Goal: Task Accomplishment & Management: Manage account settings

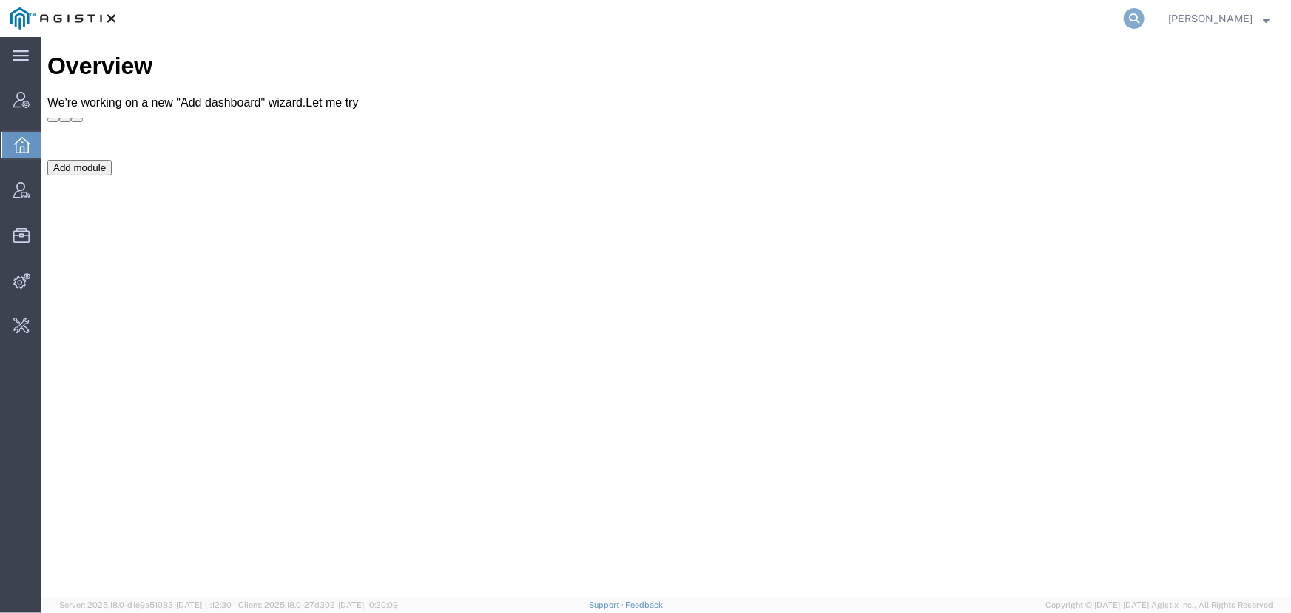
click at [1136, 18] on icon at bounding box center [1134, 18] width 21 height 21
paste input "56681611"
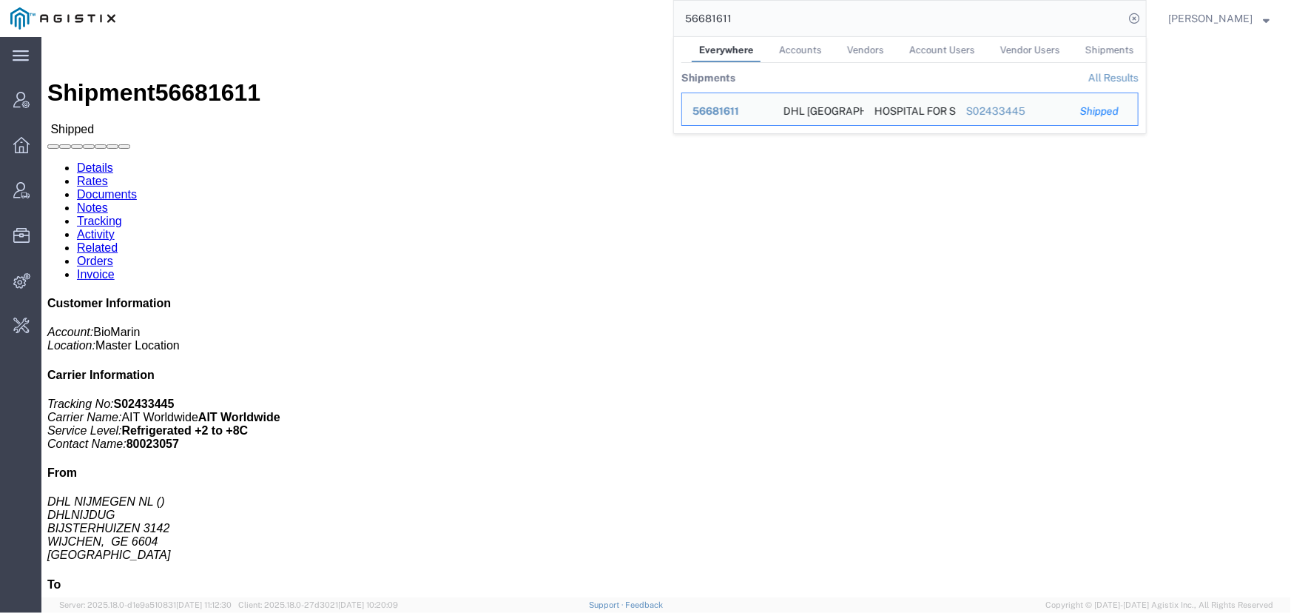
drag, startPoint x: 762, startPoint y: 26, endPoint x: 536, endPoint y: 19, distance: 226.5
click at [536, 19] on div "56681611 Everywhere Accounts Vendors Account Users Vendor Users Shipments Shipm…" at bounding box center [636, 18] width 1021 height 37
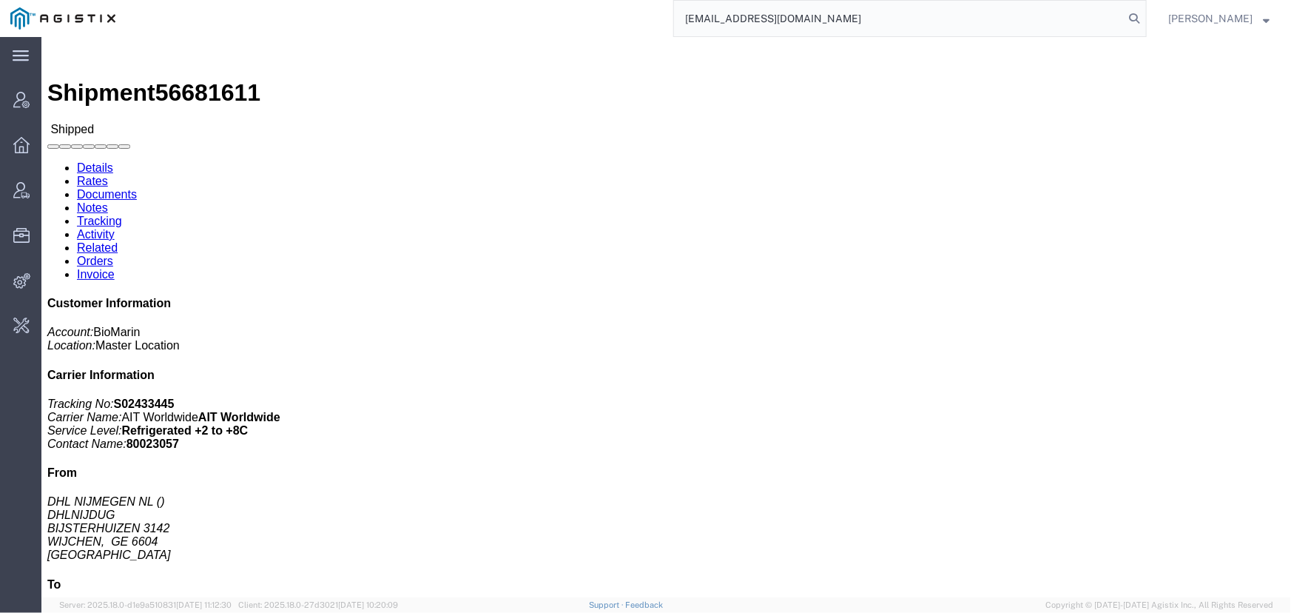
type input "offline@pgw.com"
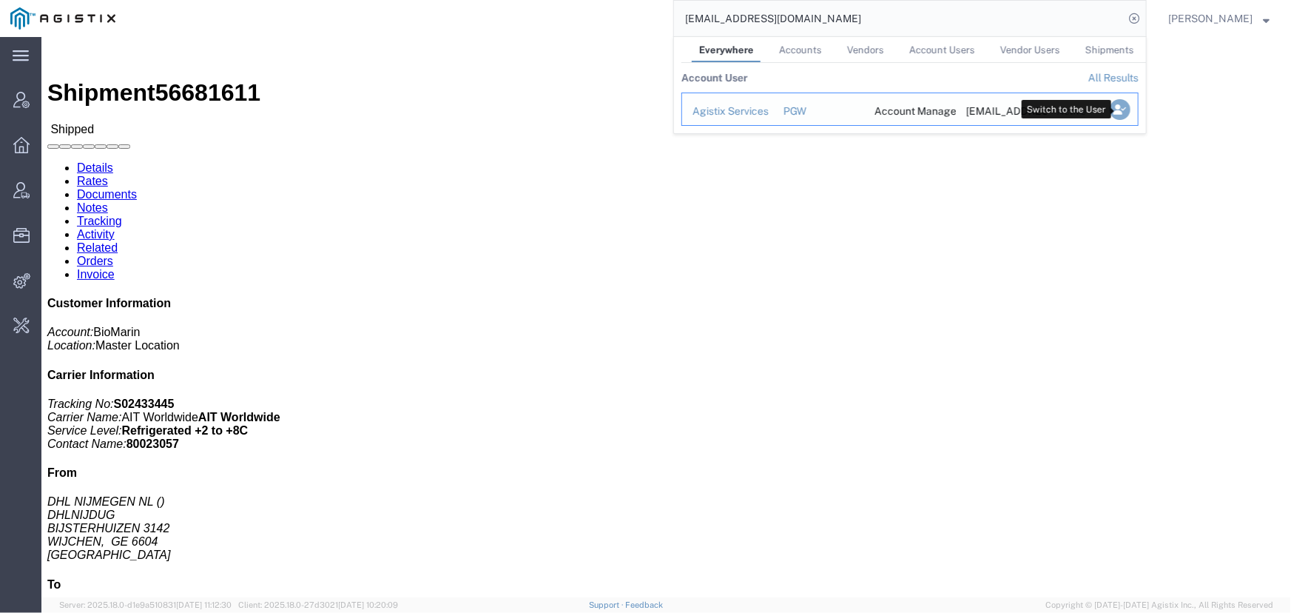
click at [1114, 107] on icon "Search Results" at bounding box center [1120, 109] width 21 height 21
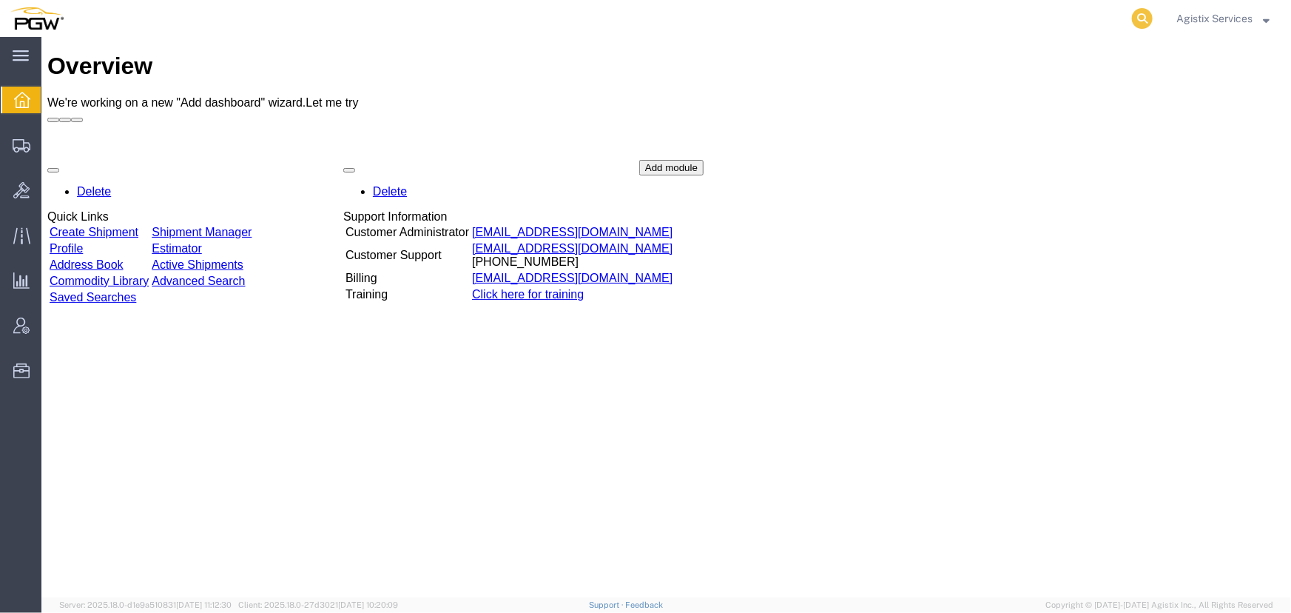
click at [1144, 10] on icon at bounding box center [1142, 18] width 21 height 21
type input "956117191"
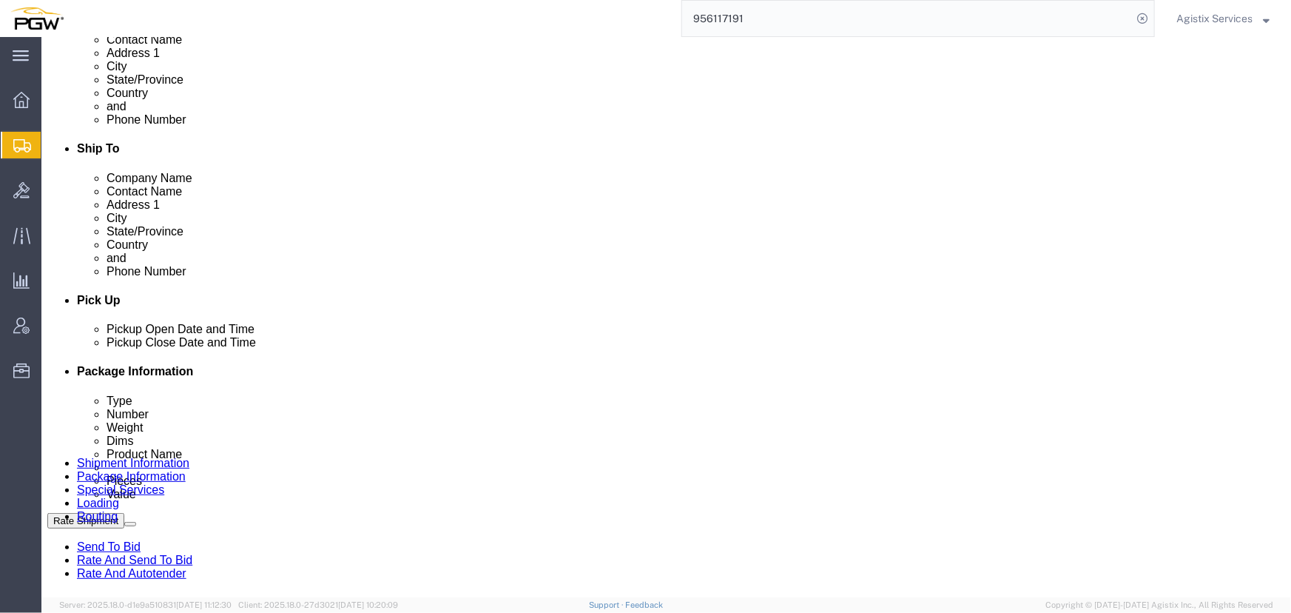
select select "28529"
select select "28521"
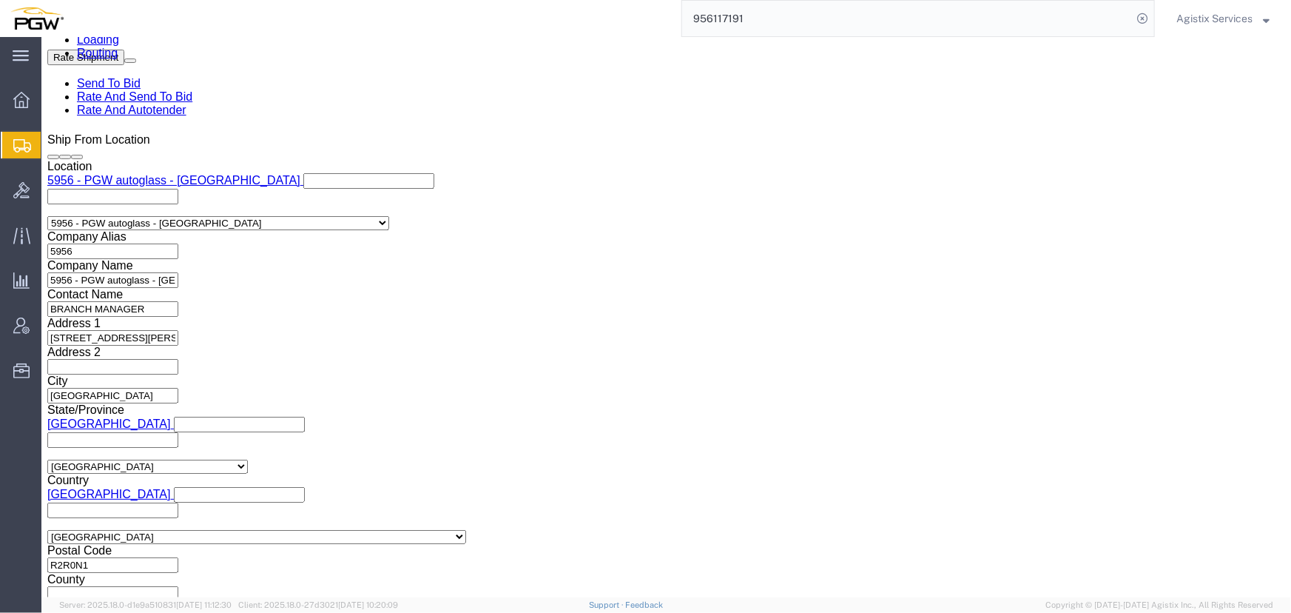
scroll to position [943, 0]
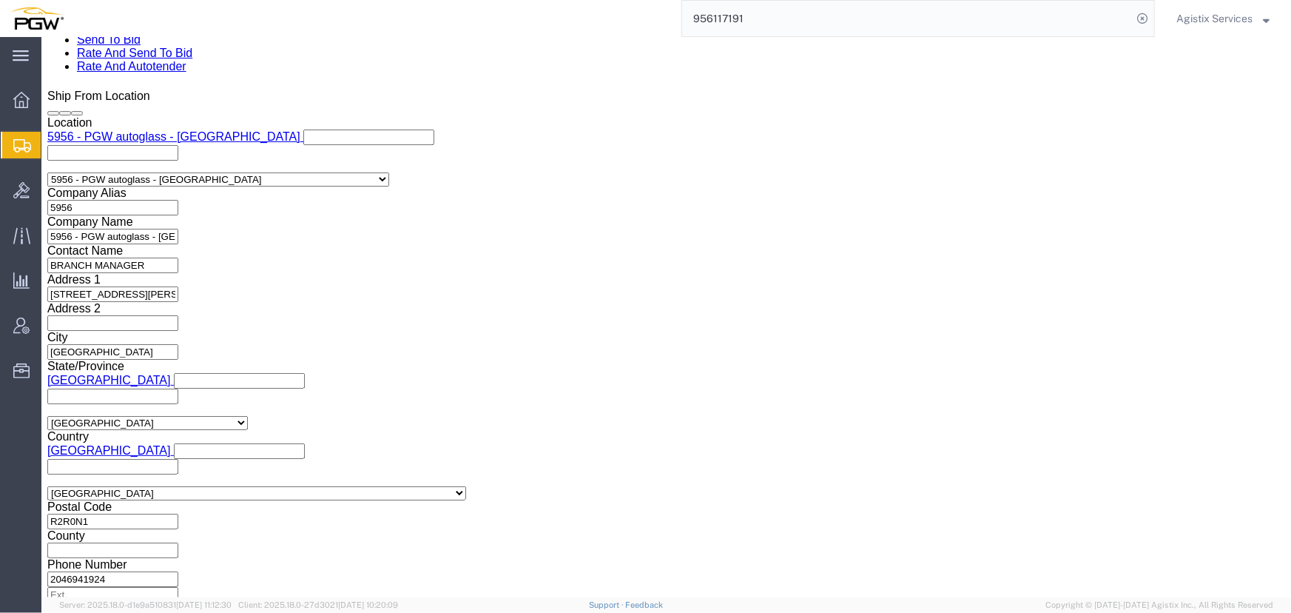
click select "Select Air Less than Truckload Multi-Leg Ocean Freight Rail Small Parcel Truckl…"
select select "LTL"
click select "Select Air Less than Truckload Multi-Leg Ocean Freight Rail Small Parcel Truckl…"
click button "Rate Shipment"
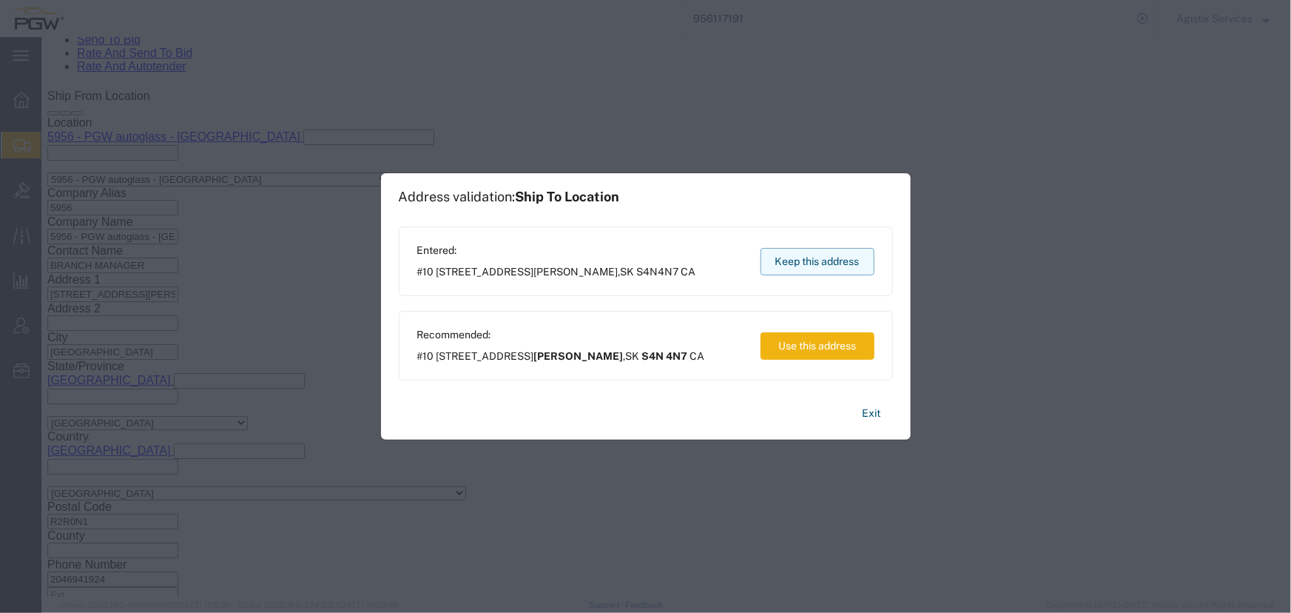
click at [812, 263] on button "Keep this address" at bounding box center [818, 261] width 114 height 27
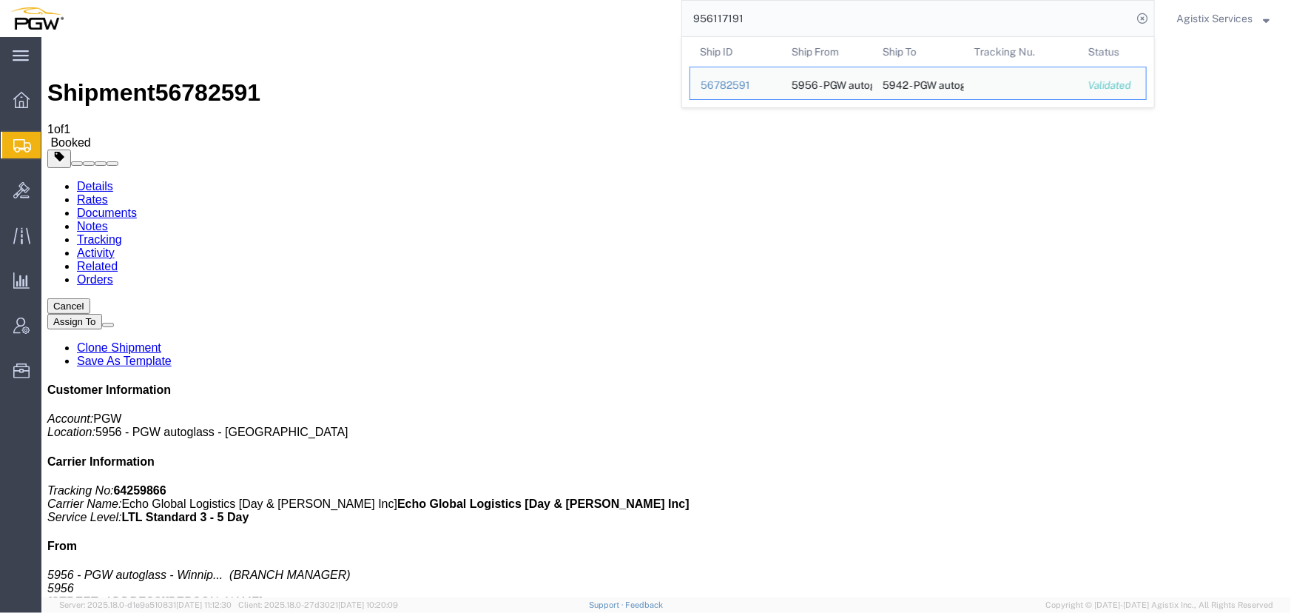
drag, startPoint x: 790, startPoint y: 22, endPoint x: 377, endPoint y: 21, distance: 412.9
click at [377, 21] on div "956117191 Ship ID Ship From Ship To Tracking Nu. Status Ship ID 56782591 Ship F…" at bounding box center [614, 18] width 1081 height 37
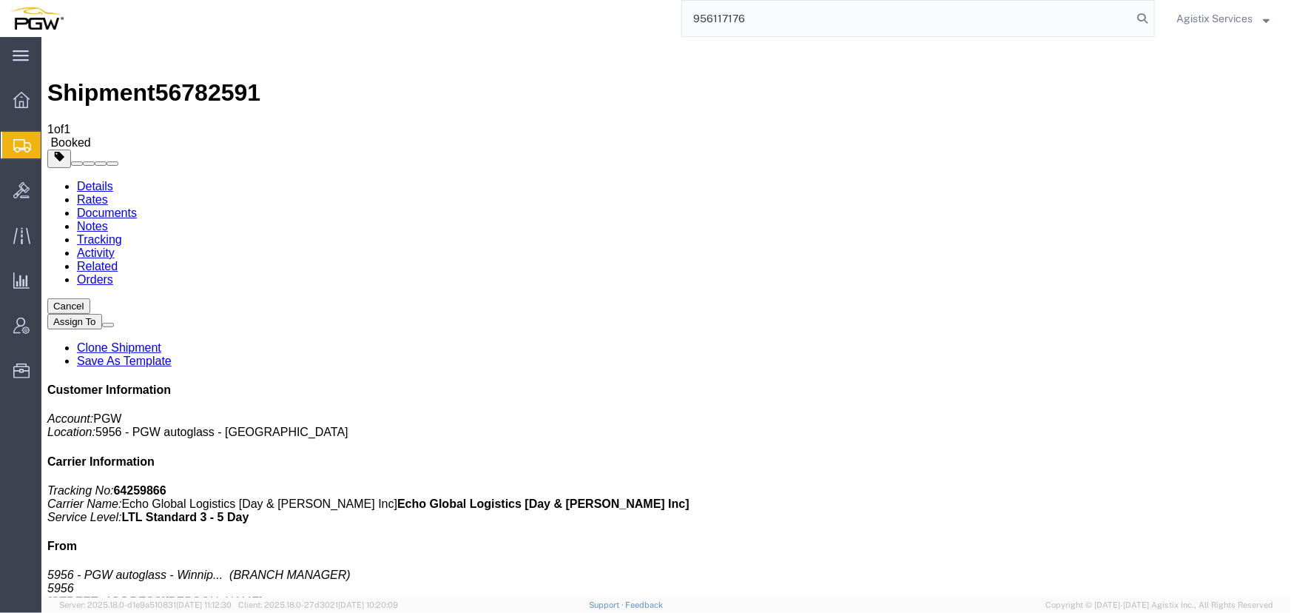
type input "956117176"
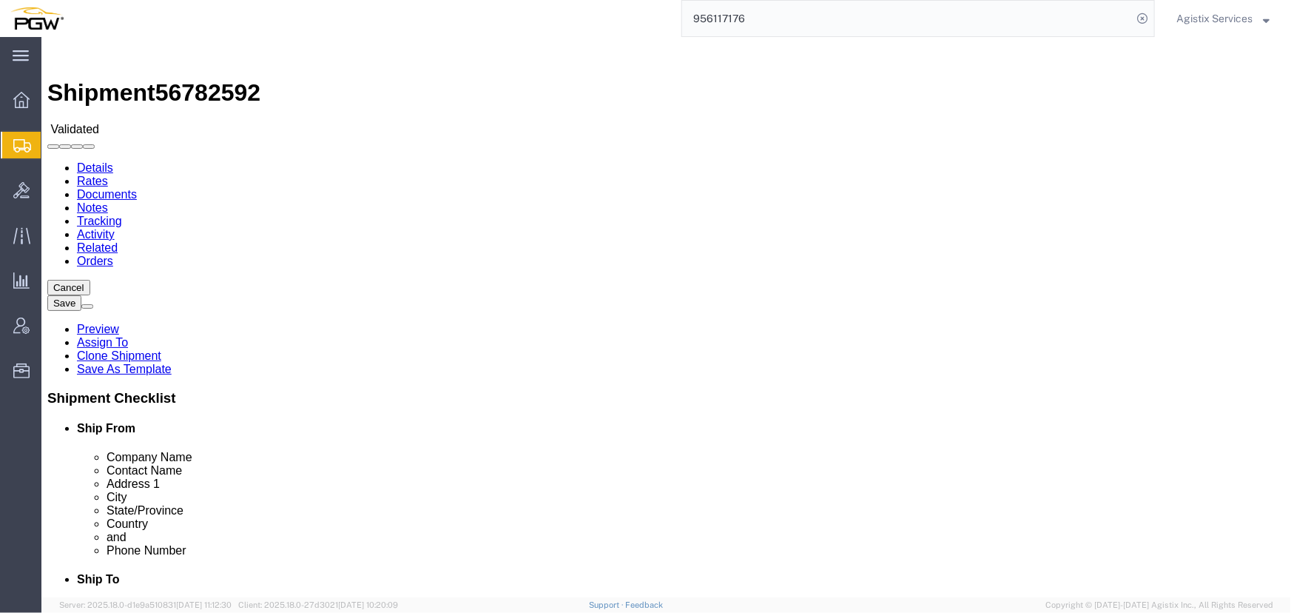
select select "28529"
select select "28523"
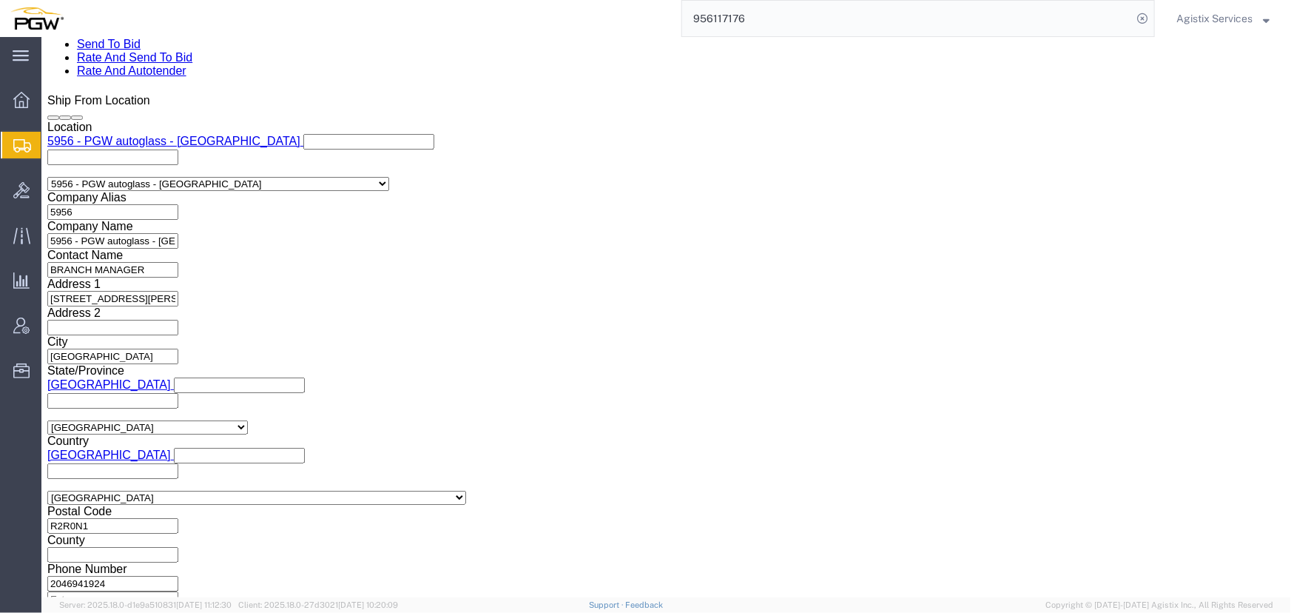
scroll to position [943, 0]
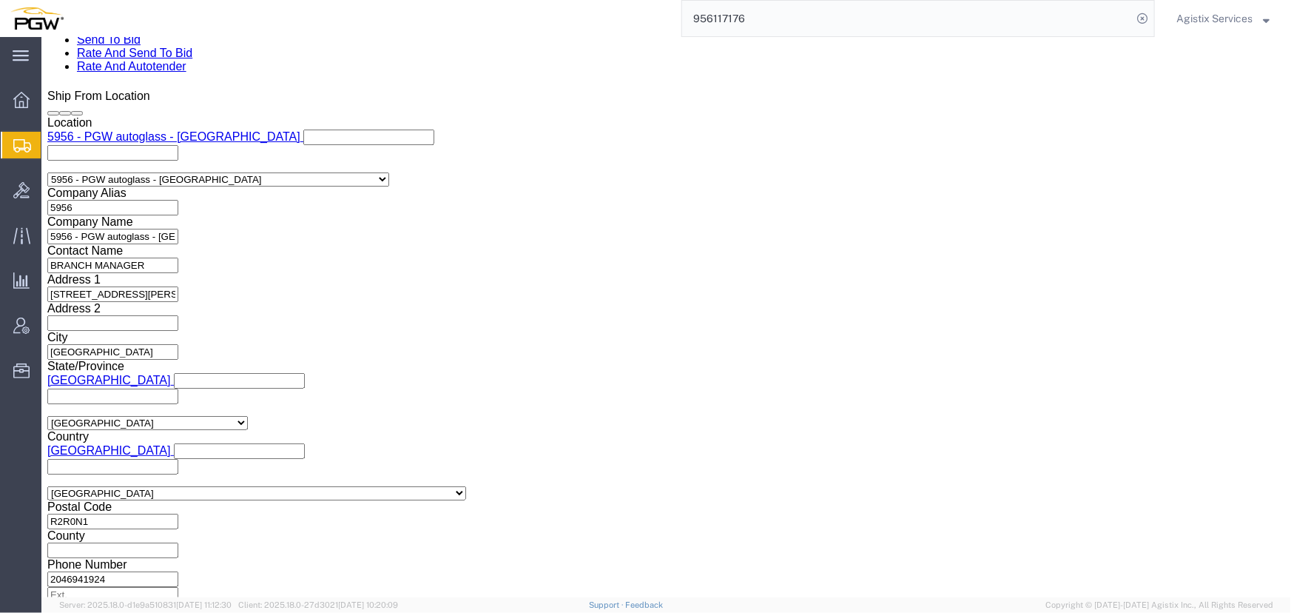
click select "Select Air Less than Truckload Multi-Leg Ocean Freight Rail Small Parcel Truckl…"
select select "LTL"
click select "Select Air Less than Truckload Multi-Leg Ocean Freight Rail Small Parcel Truckl…"
click button "Rate Shipment"
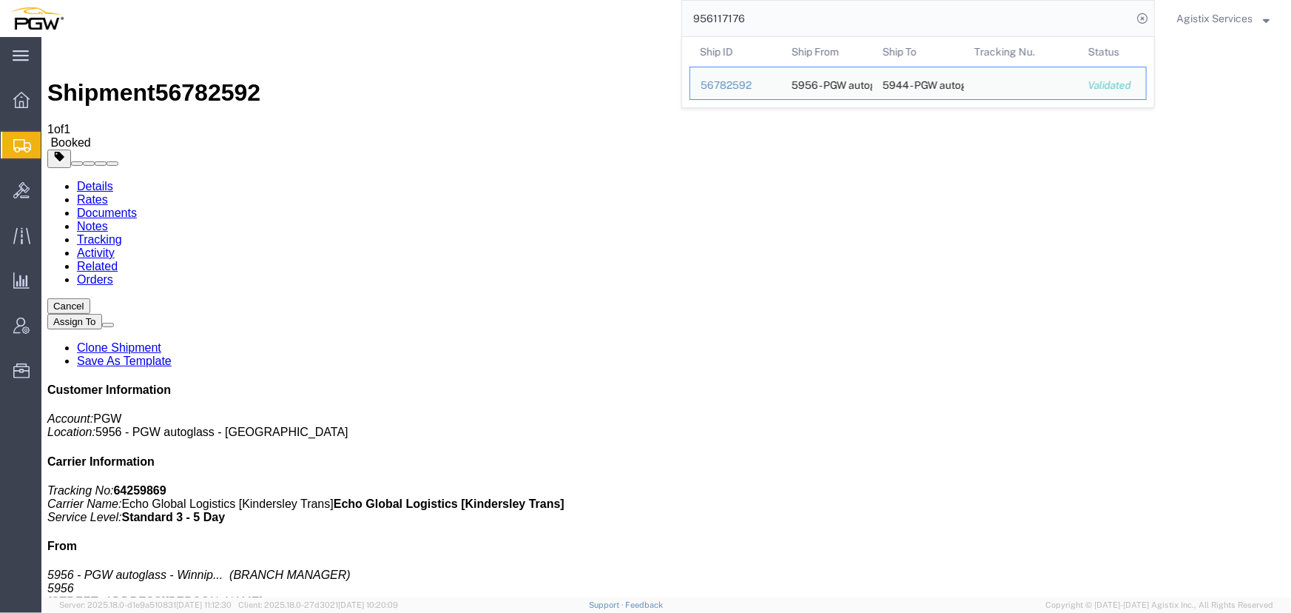
drag, startPoint x: 761, startPoint y: 14, endPoint x: 496, endPoint y: 17, distance: 264.9
click at [497, 17] on div "956117176 Ship ID Ship From Ship To Tracking Nu. Status Ship ID 56782592 Ship F…" at bounding box center [614, 18] width 1081 height 37
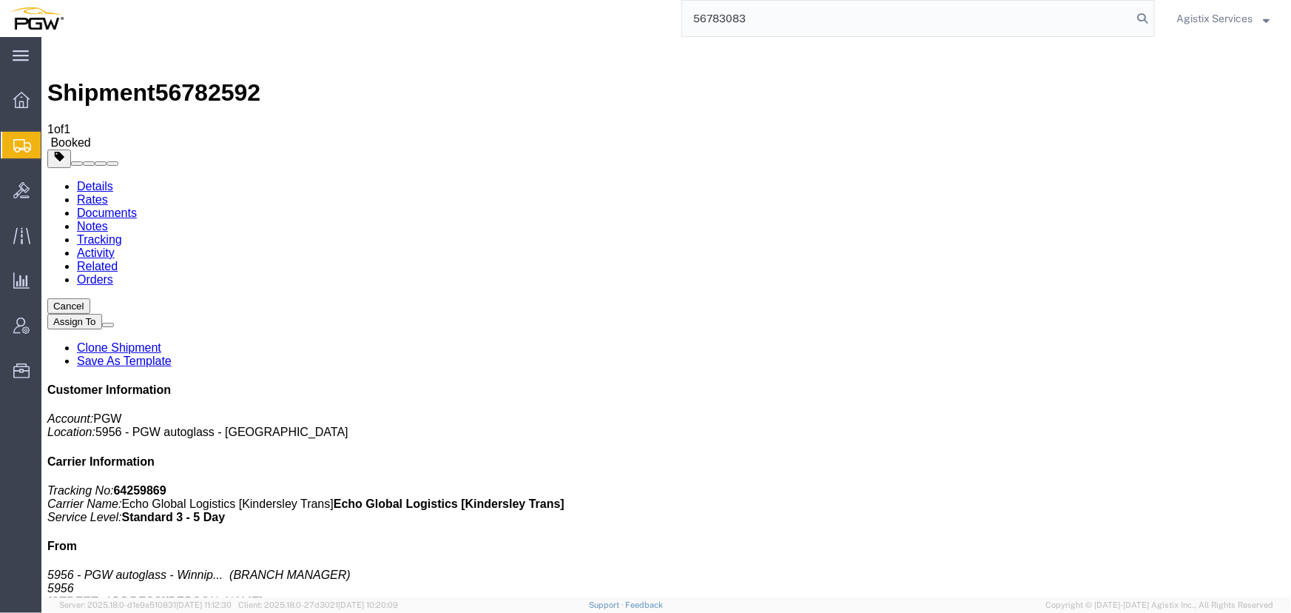
type input "56783083"
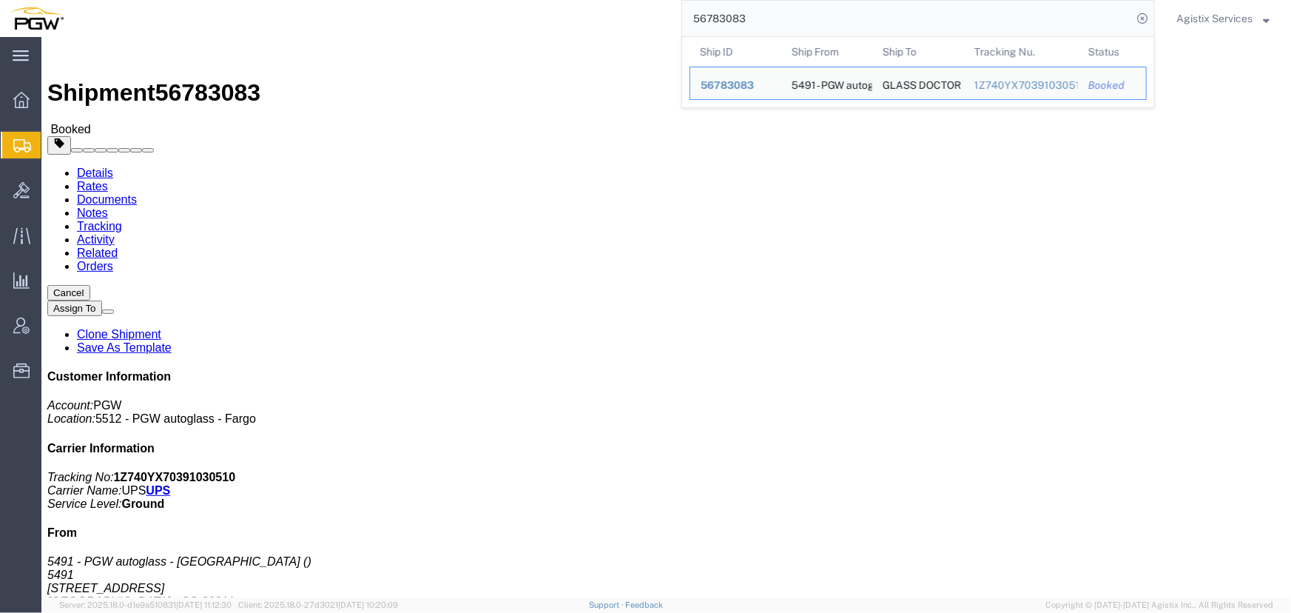
click span "button"
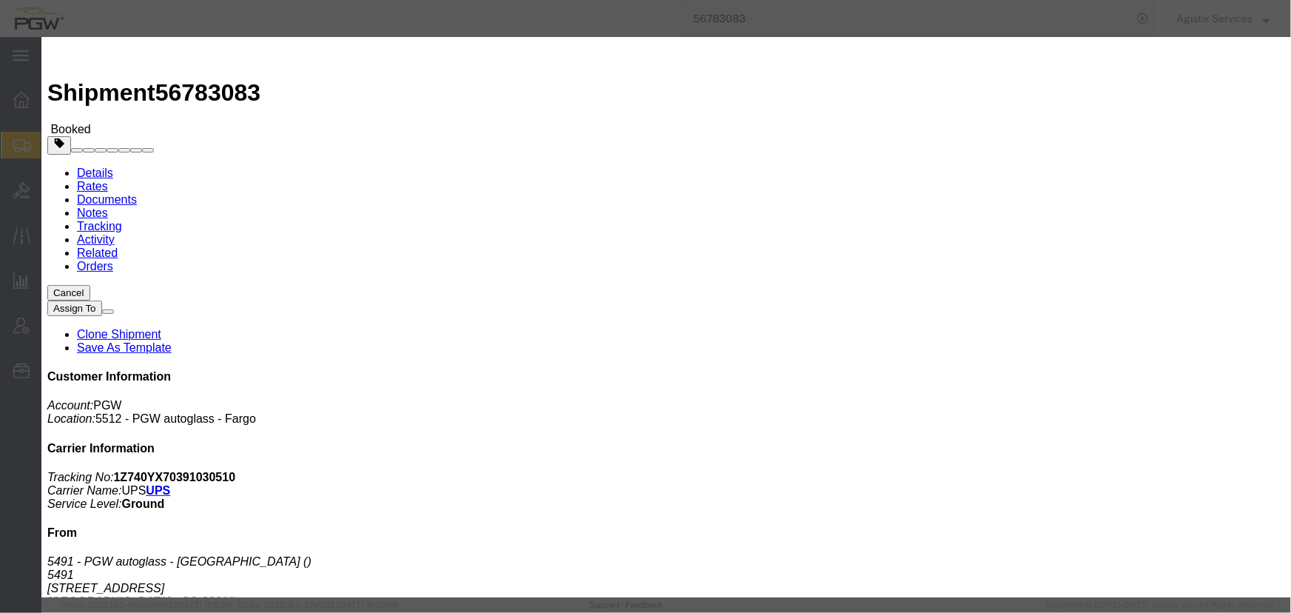
click div "[DATE] 4:19 PM"
type input "10:00 AM"
click button "Apply"
click div "[DATE] 7:19 PM"
type input "2:00 PM"
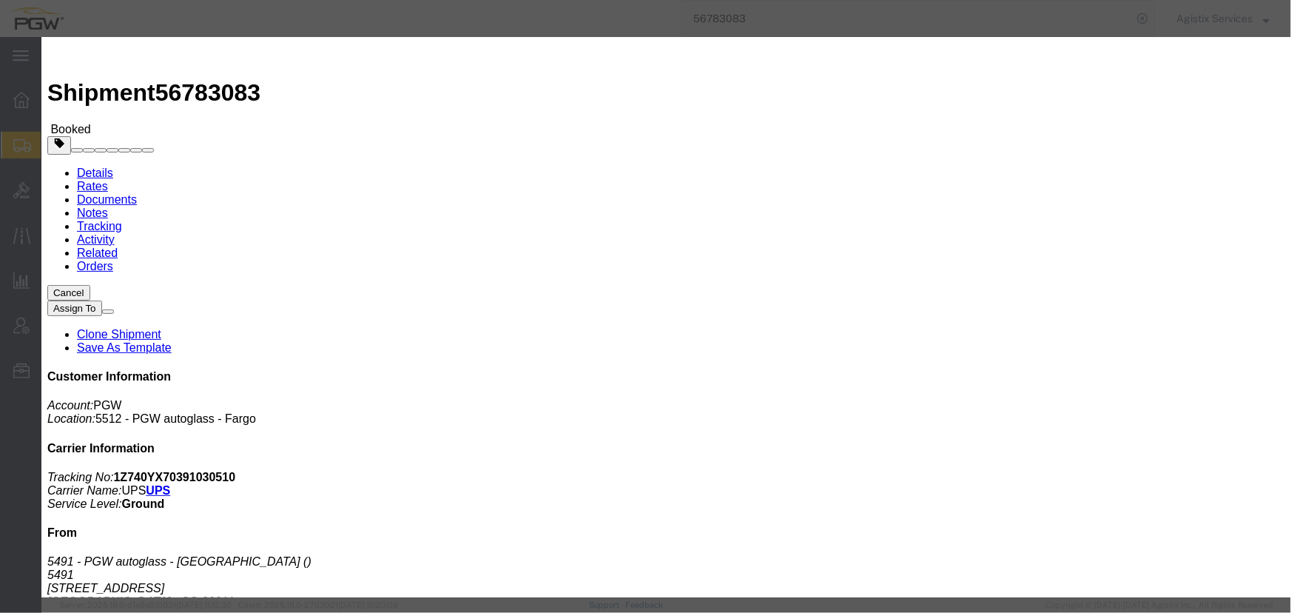
click button "Apply"
click button "Save"
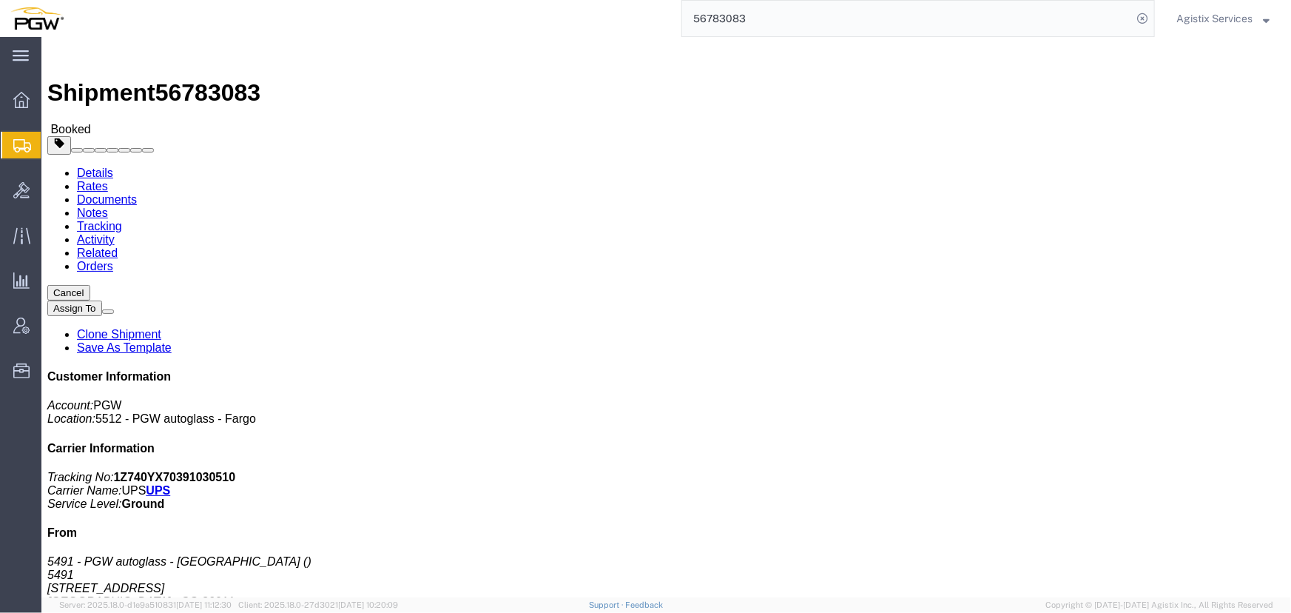
click button "Close"
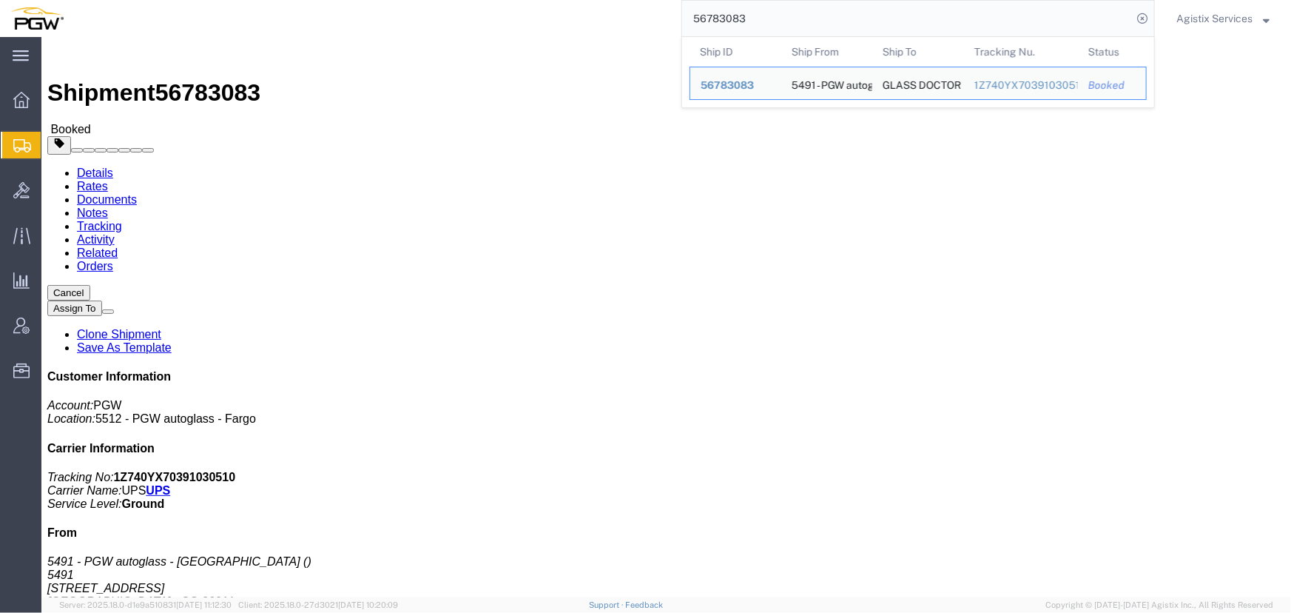
drag, startPoint x: 805, startPoint y: 27, endPoint x: 488, endPoint y: 7, distance: 317.3
click at [488, 7] on div "56783083 Ship ID Ship From Ship To Tracking Nu. Status Ship ID 56783083 Ship Fr…" at bounding box center [614, 18] width 1081 height 37
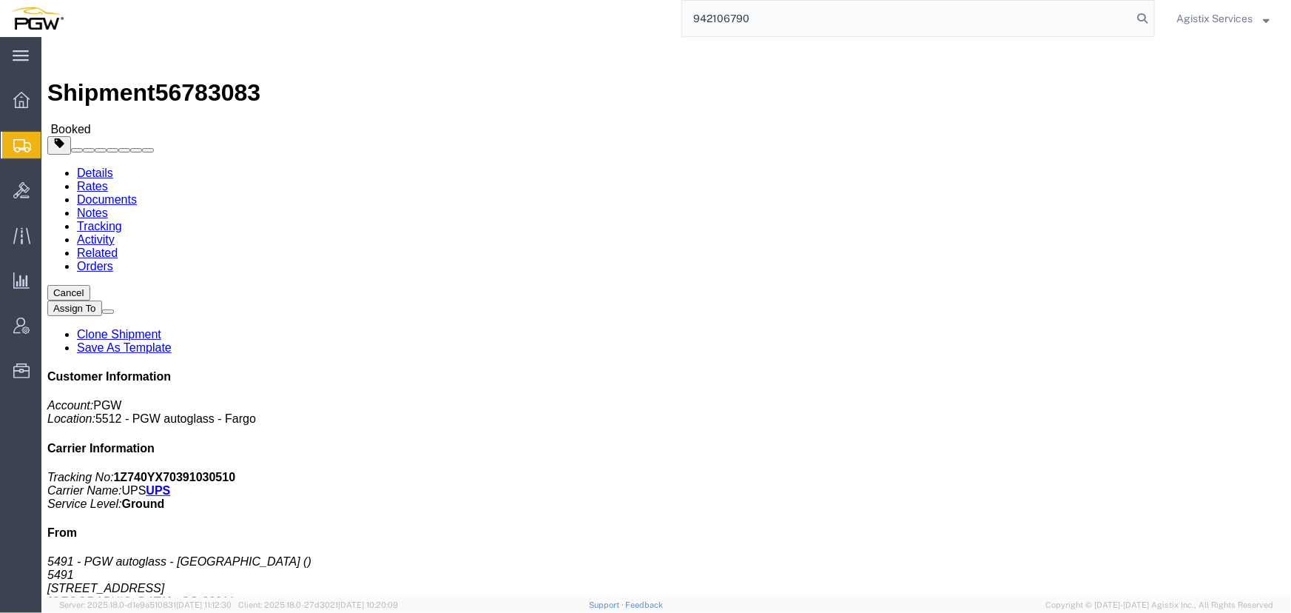
type input "942106790"
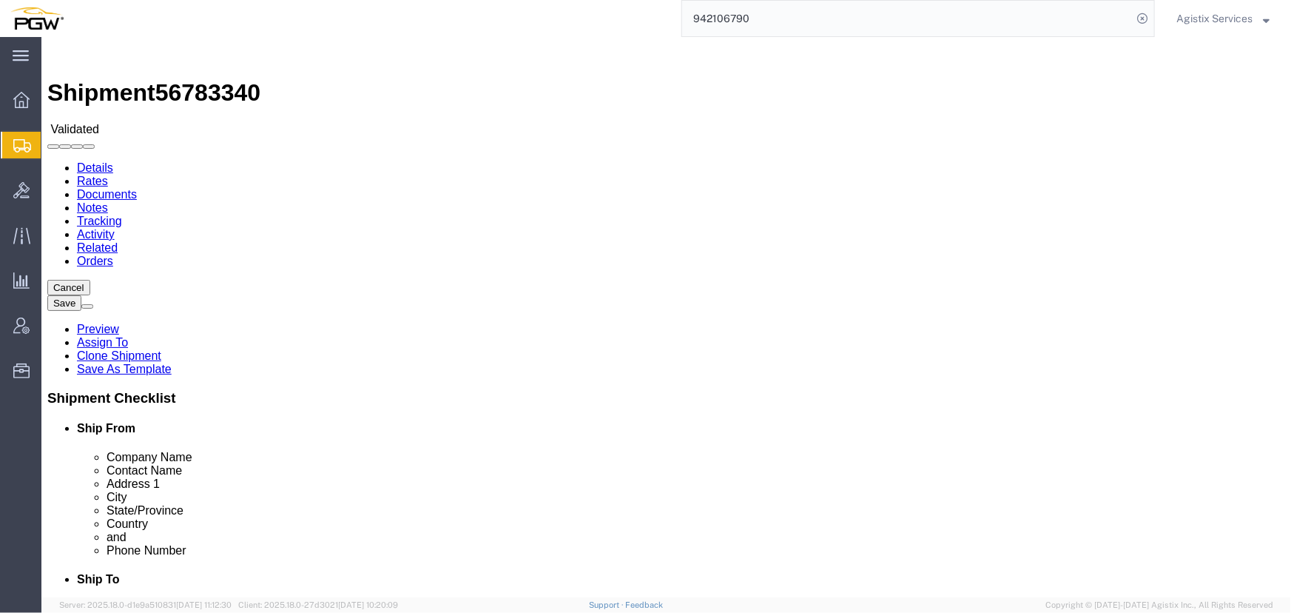
select select "28521"
select select "28509"
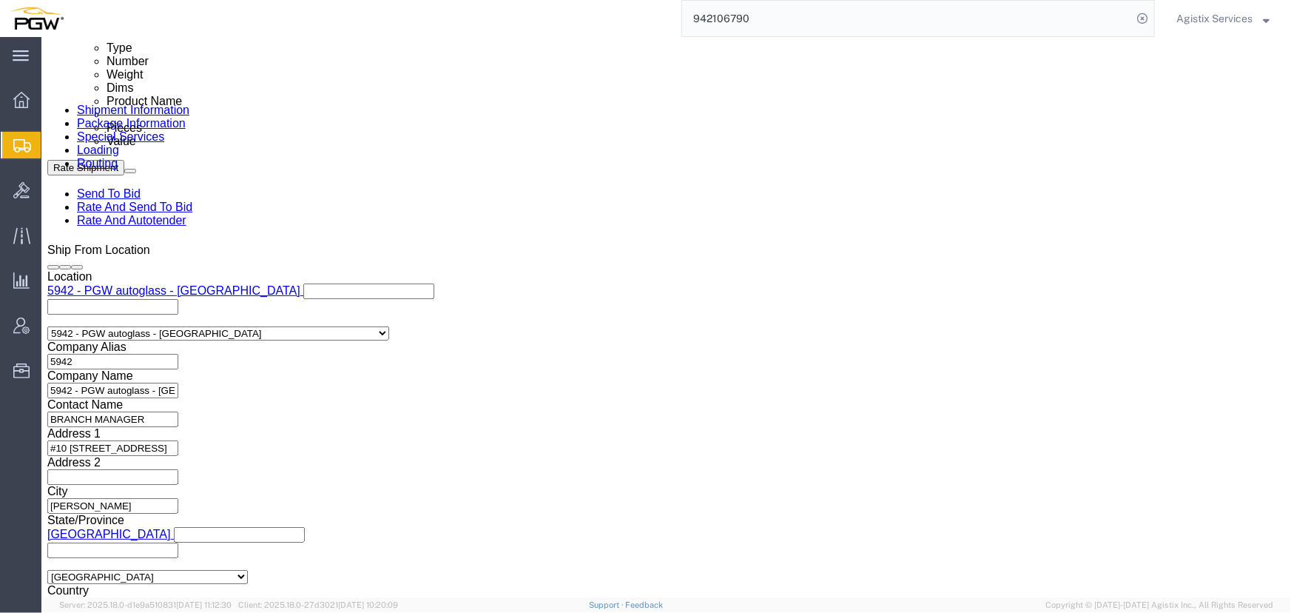
scroll to position [806, 0]
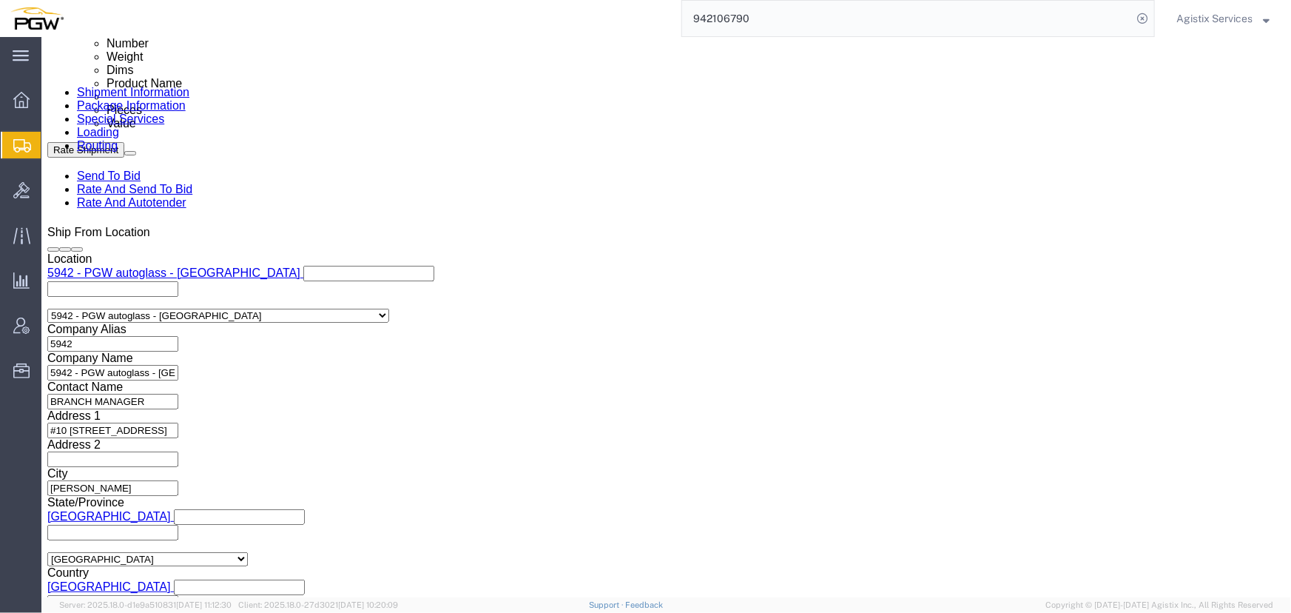
click button "Add reference"
click select "Select Account Type Activity ID Airline Appointment Number ASN Batch Request # …"
select select "PRONUMBER"
click select "Select Account Type Activity ID Airline Appointment Number ASN Batch Request # …"
click input "839 2009627 942-1265148 942-1265071 942-1265111 942-1265203 942-1265201"
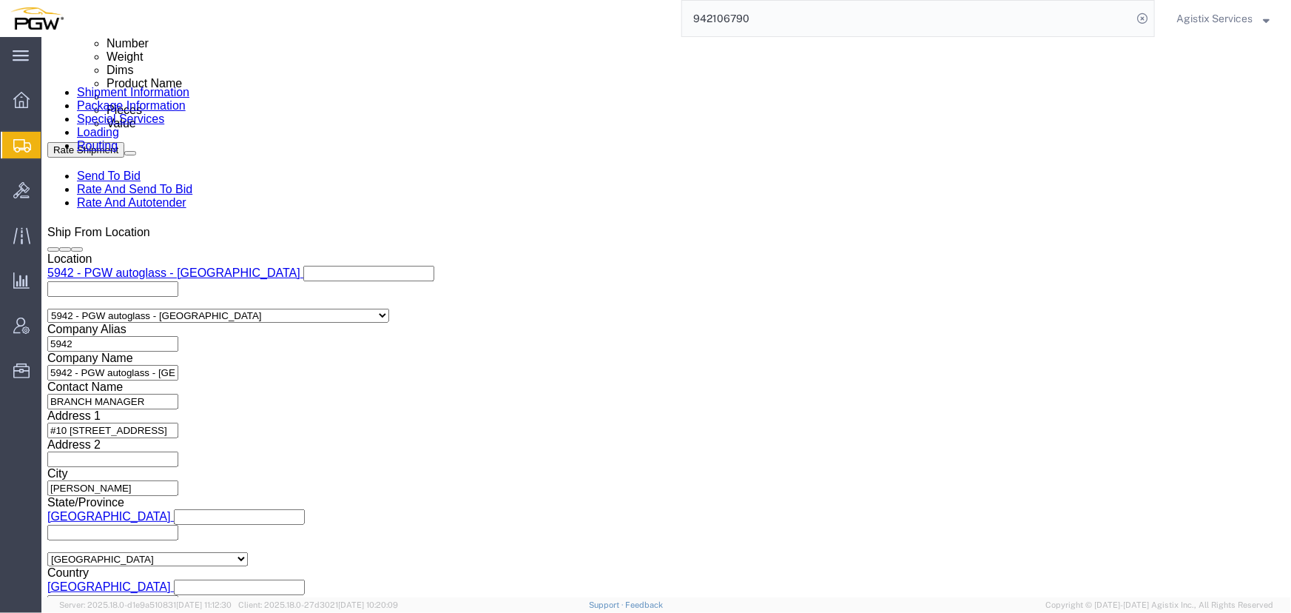
scroll to position [0, 70]
type input "839 2009627 942-1265148 942-1265071"
click input "text"
paste input "942-1265111 942-1265203 942-1265201"
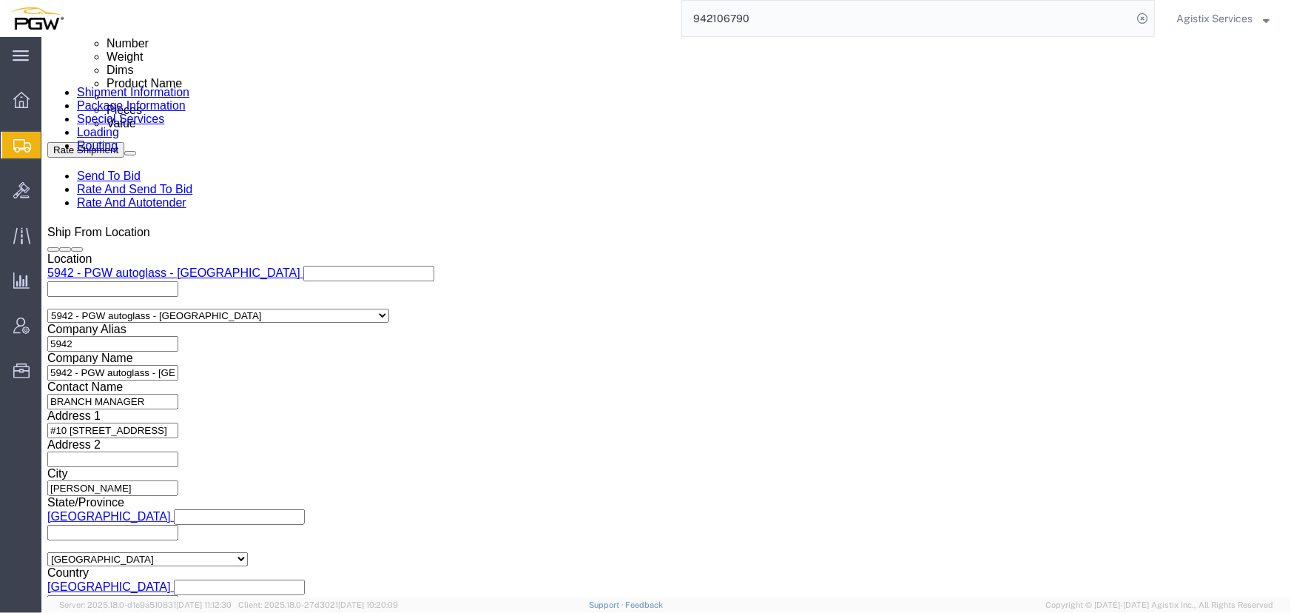
scroll to position [0, 85]
type input "942-1265111 942-1265203 942-1265201"
click select "Select Air Less than Truckload Multi-Leg Ocean Freight Rail Small Parcel Truckl…"
select select "LTL"
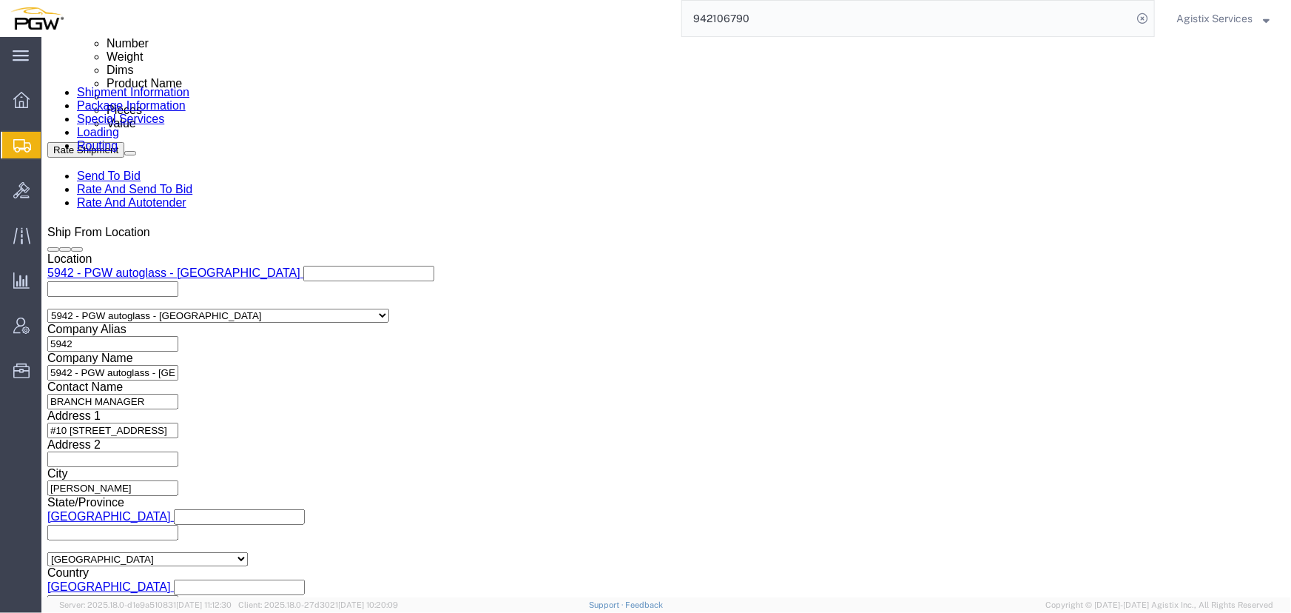
click select "Select Air Less than Truckload Multi-Leg Ocean Freight Rail Small Parcel Truckl…"
click button "Rate Shipment"
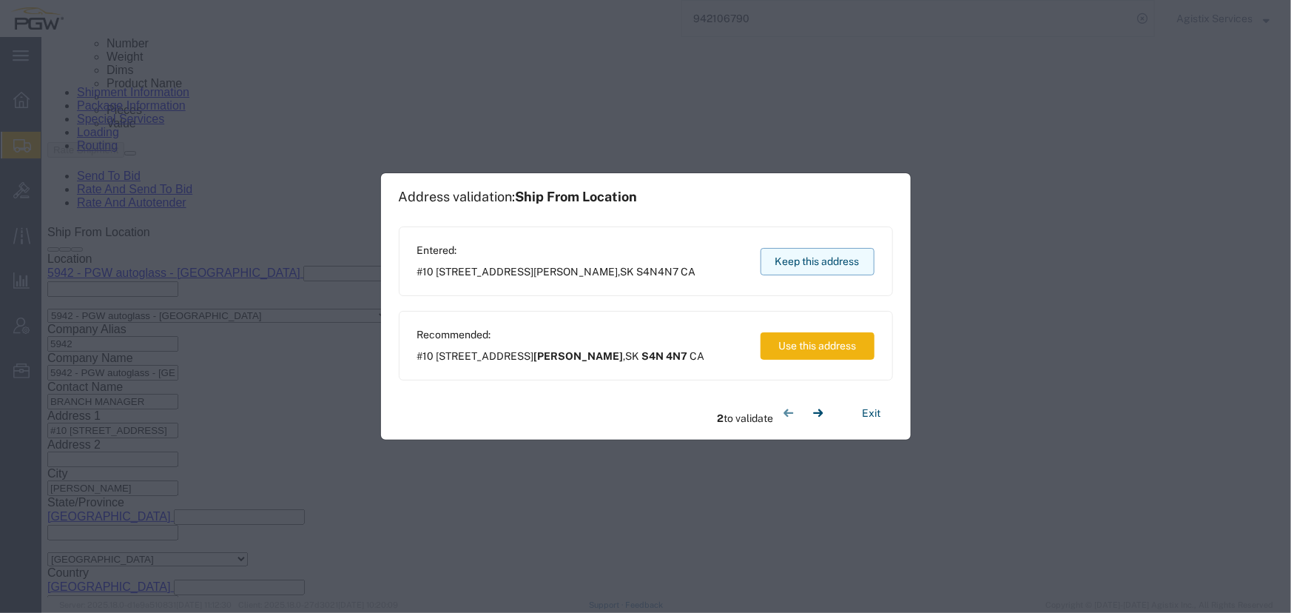
click at [794, 266] on button "Keep this address" at bounding box center [818, 261] width 114 height 27
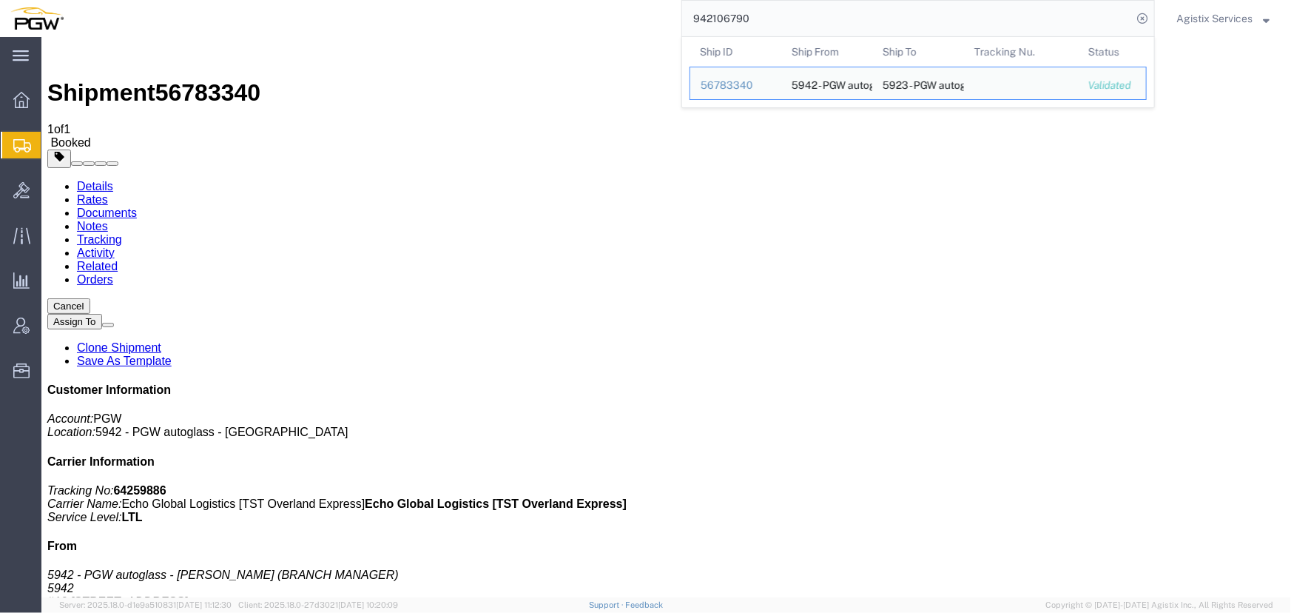
drag, startPoint x: 818, startPoint y: 16, endPoint x: 309, endPoint y: 15, distance: 509.1
click at [309, 15] on div "942106790 Ship ID Ship From Ship To Tracking Nu. Status Ship ID 56783340 Ship F…" at bounding box center [614, 18] width 1081 height 37
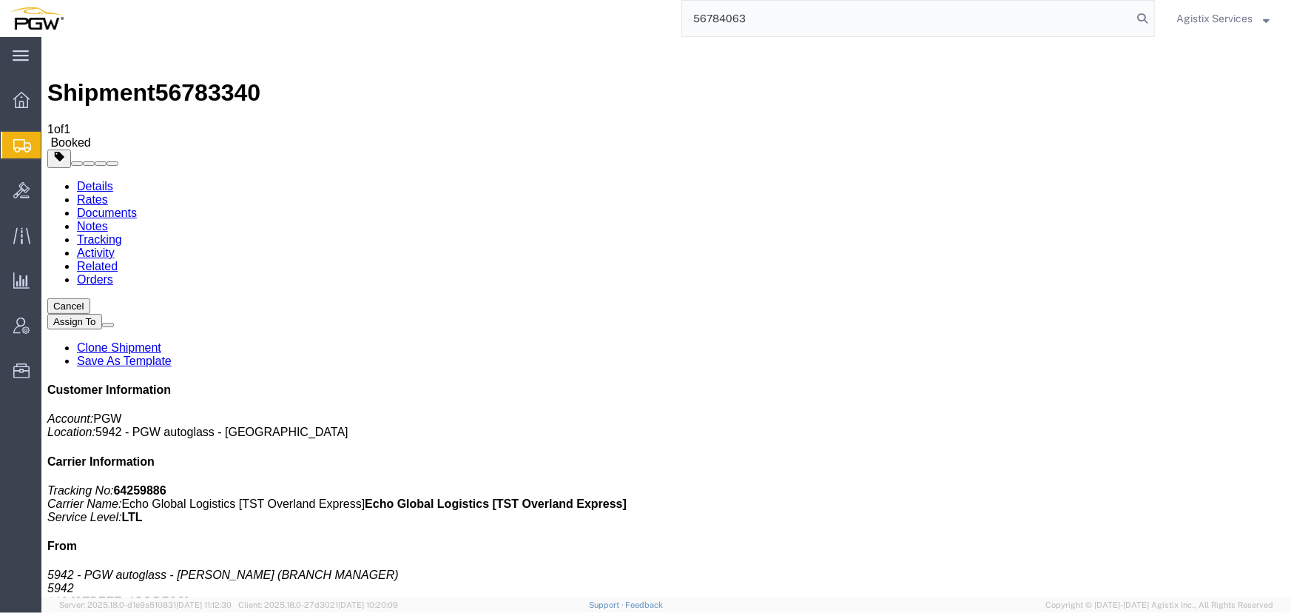
type input "56784063"
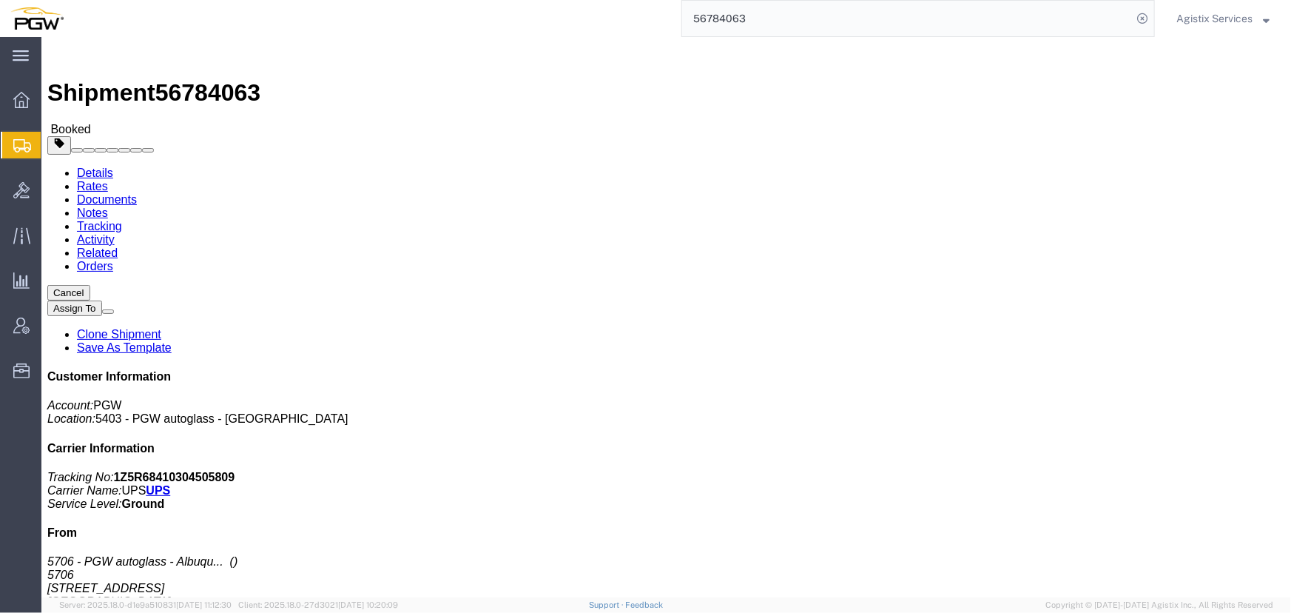
click button "button"
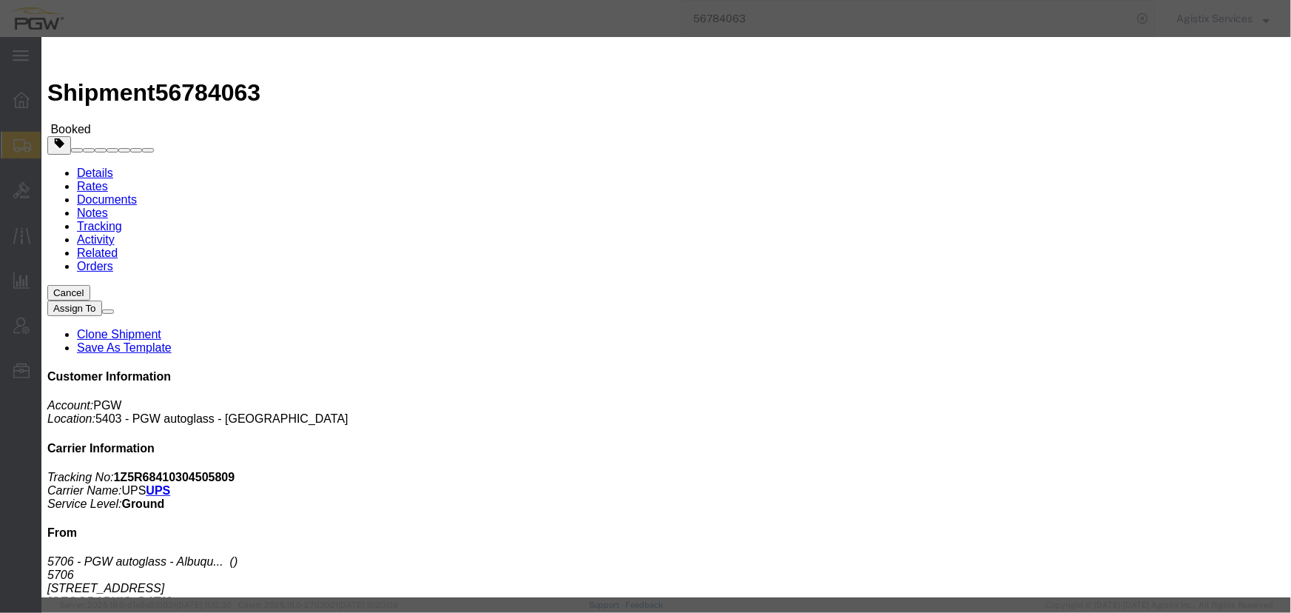
click div "[DATE] 4:56 PM"
click input "4:56 PM"
type input "10:00 AM"
click button "Apply"
click div "[DATE] 11:00 AM"
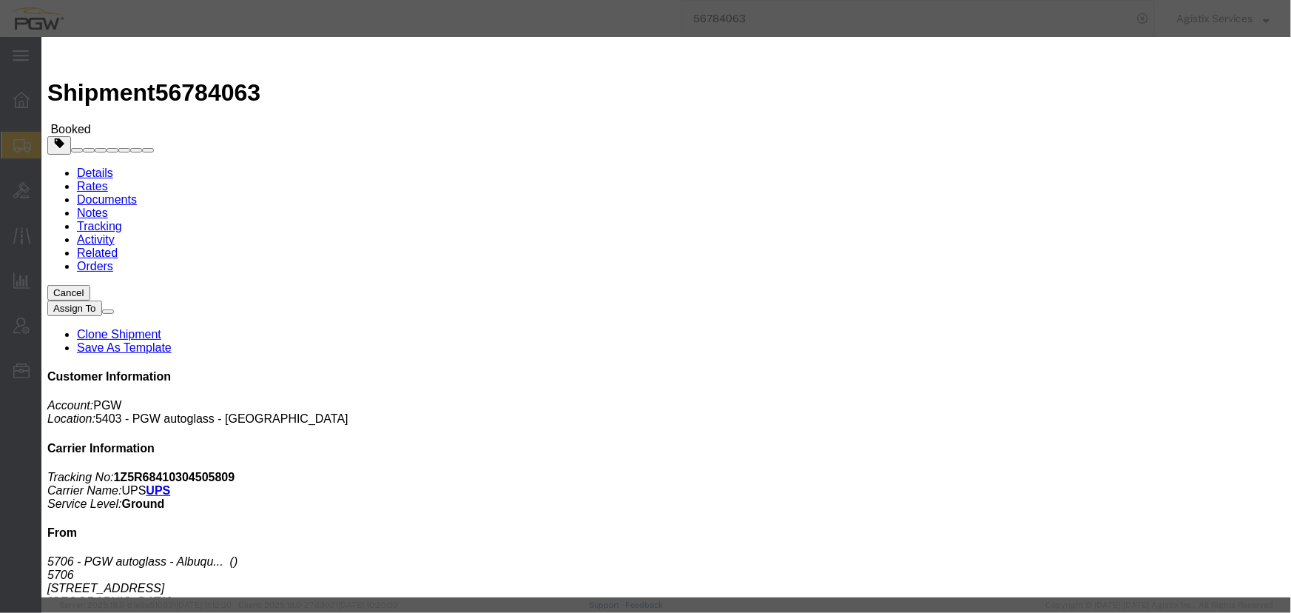
type input "2:00 PM"
click button "Apply"
click div "[DATE] 3:00 PM"
click button "Apply"
click button "Save"
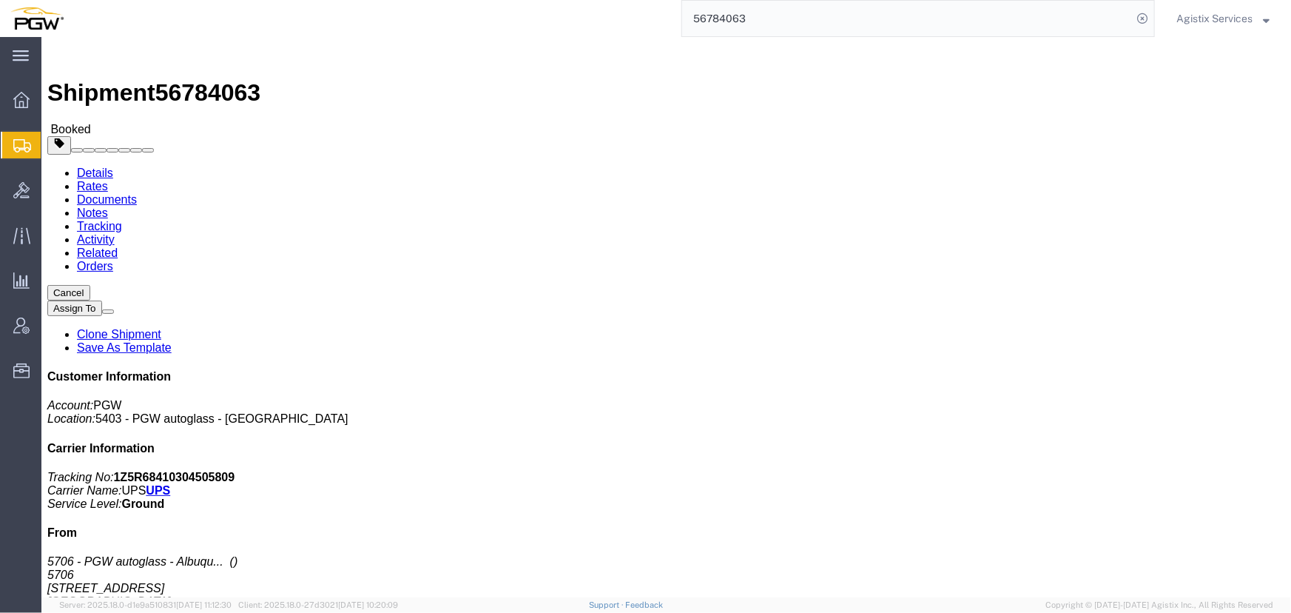
drag, startPoint x: 829, startPoint y: 137, endPoint x: 833, endPoint y: 95, distance: 41.6
click button "Close"
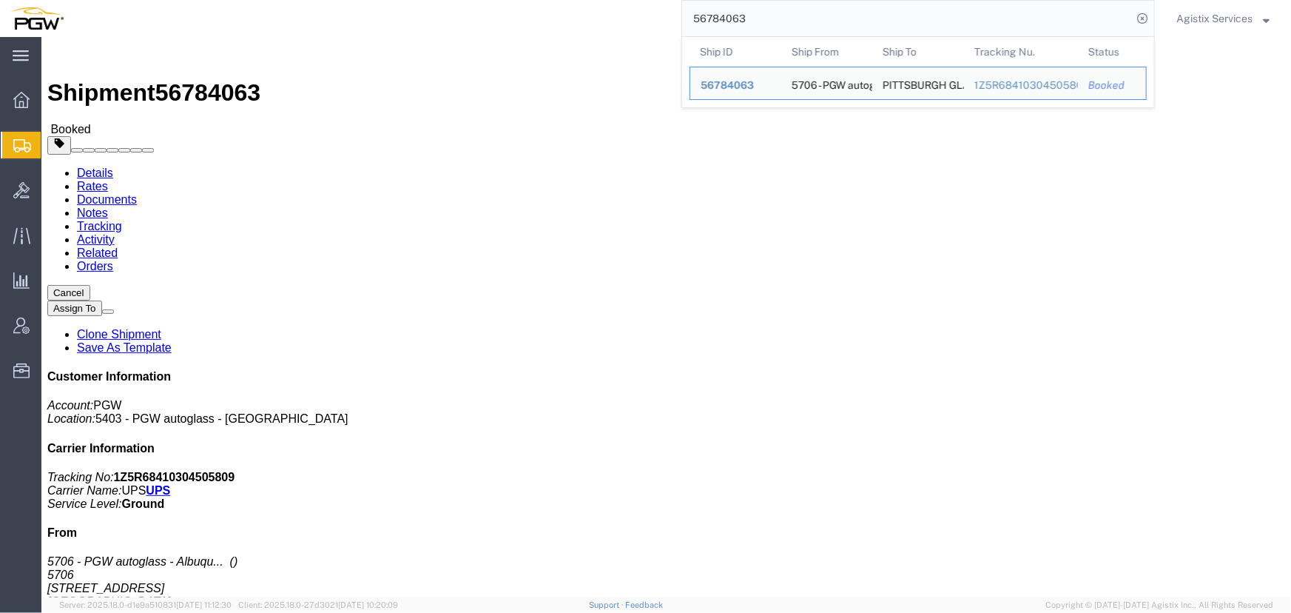
drag, startPoint x: 593, startPoint y: 24, endPoint x: 491, endPoint y: 24, distance: 102.1
click at [491, 24] on div "56784063 Ship ID Ship From Ship To Tracking Nu. Status Ship ID 56784063 Ship Fr…" at bounding box center [614, 18] width 1081 height 37
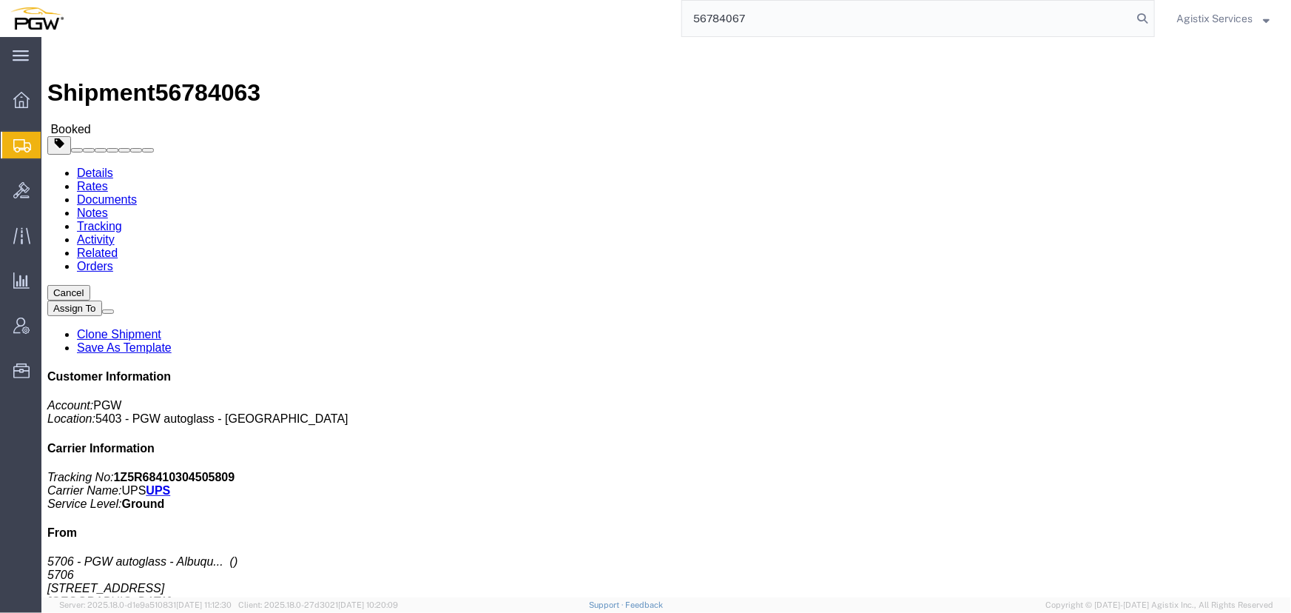
type input "56784067"
click button "button"
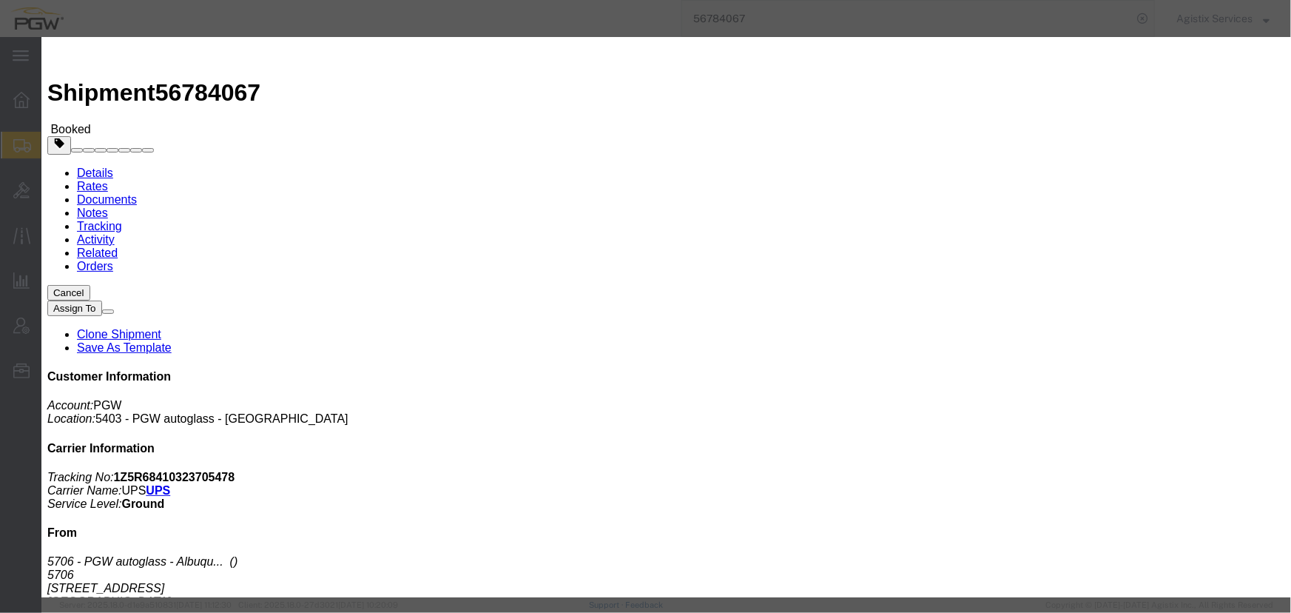
click div "[DATE] 4:56 PM"
click input "4:56 PM"
type input "10:00 AM"
click button "Apply"
click div "[DATE] 11:00 AM"
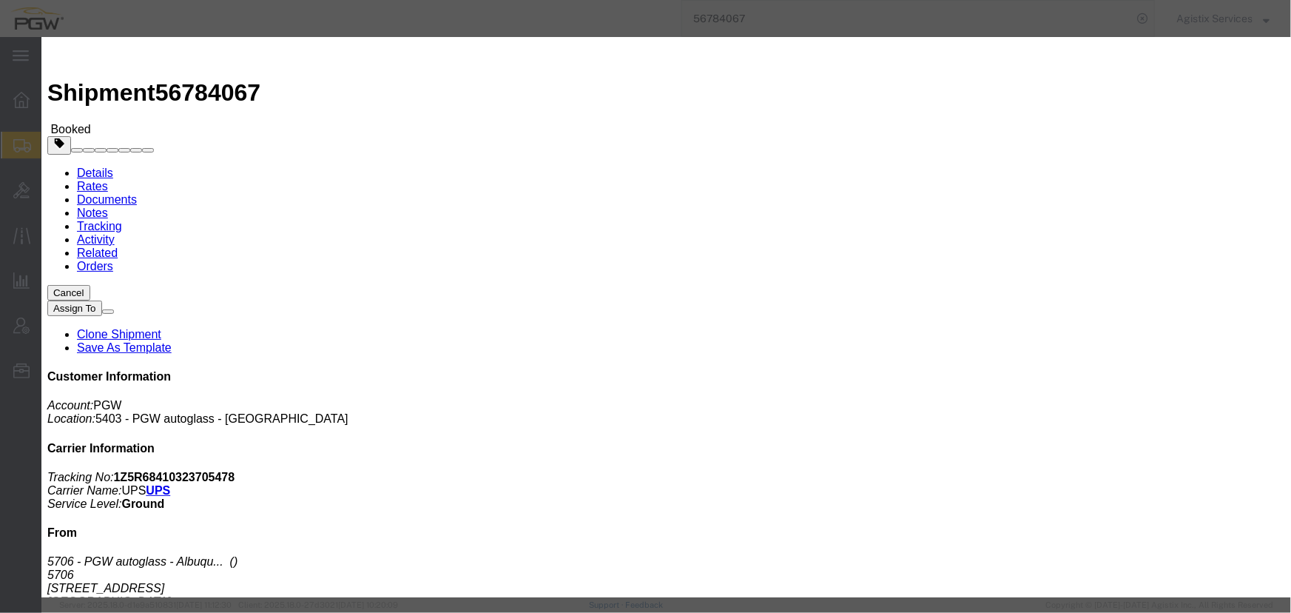
type input "2:00 PM"
click button "Apply"
click div "[DATE] 3:00 PM"
click button "Apply"
click button "Save"
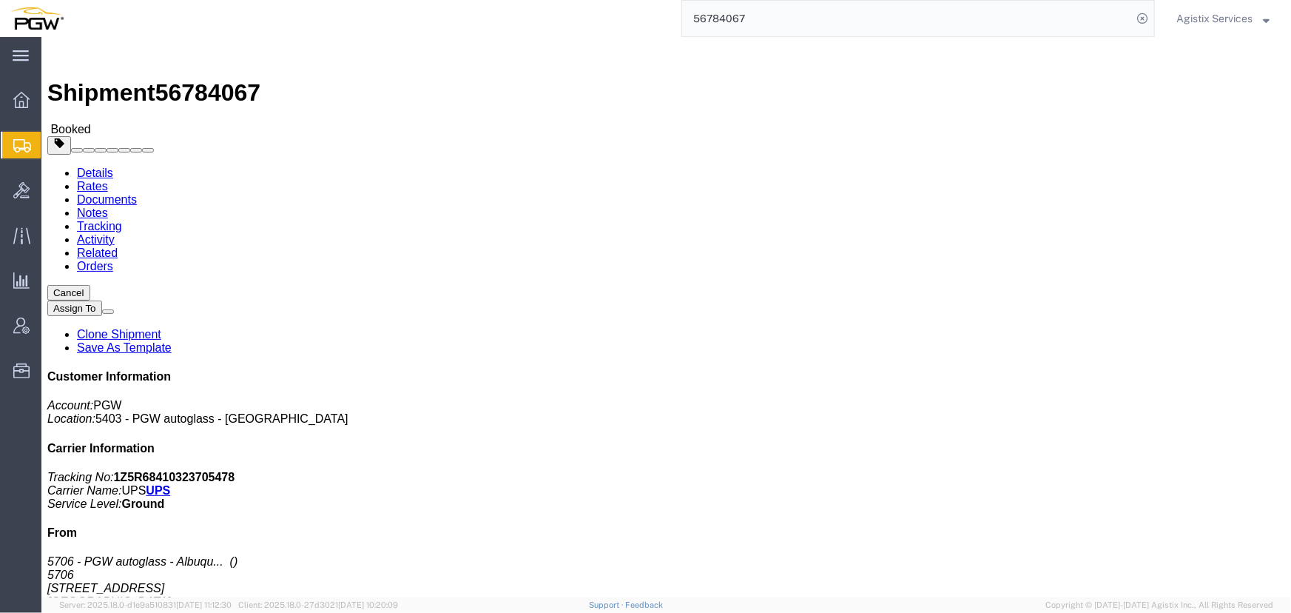
click button "Close"
click at [1196, 18] on span "Agistix Services" at bounding box center [1214, 18] width 76 height 16
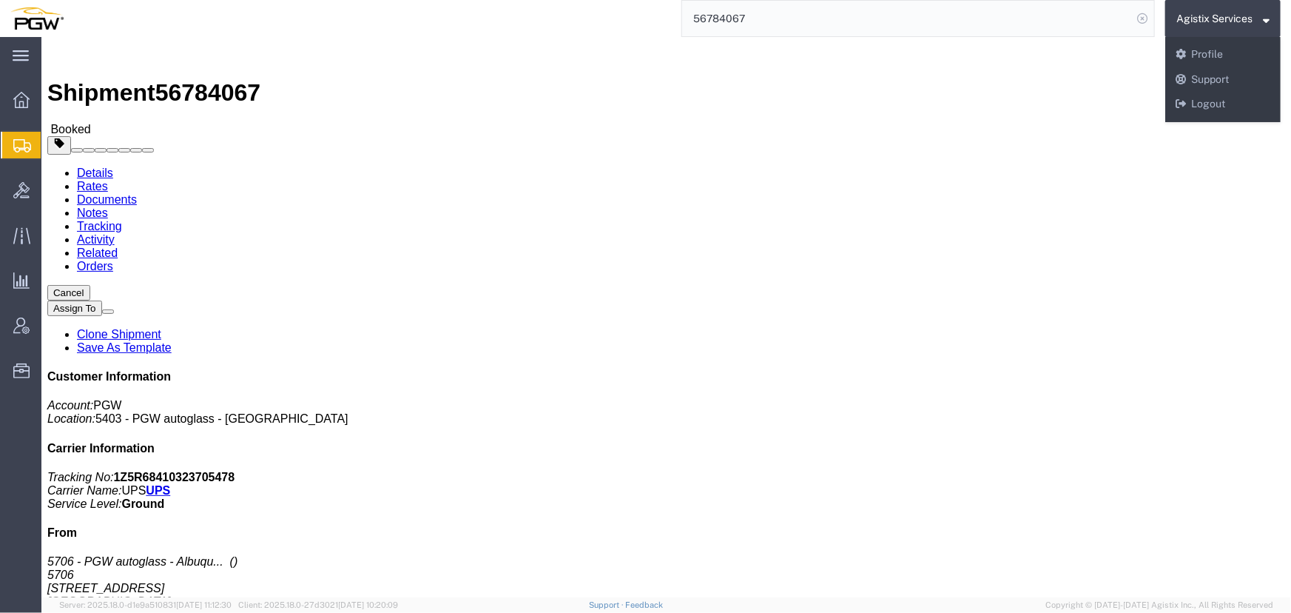
click at [1145, 18] on icon at bounding box center [1142, 18] width 21 height 21
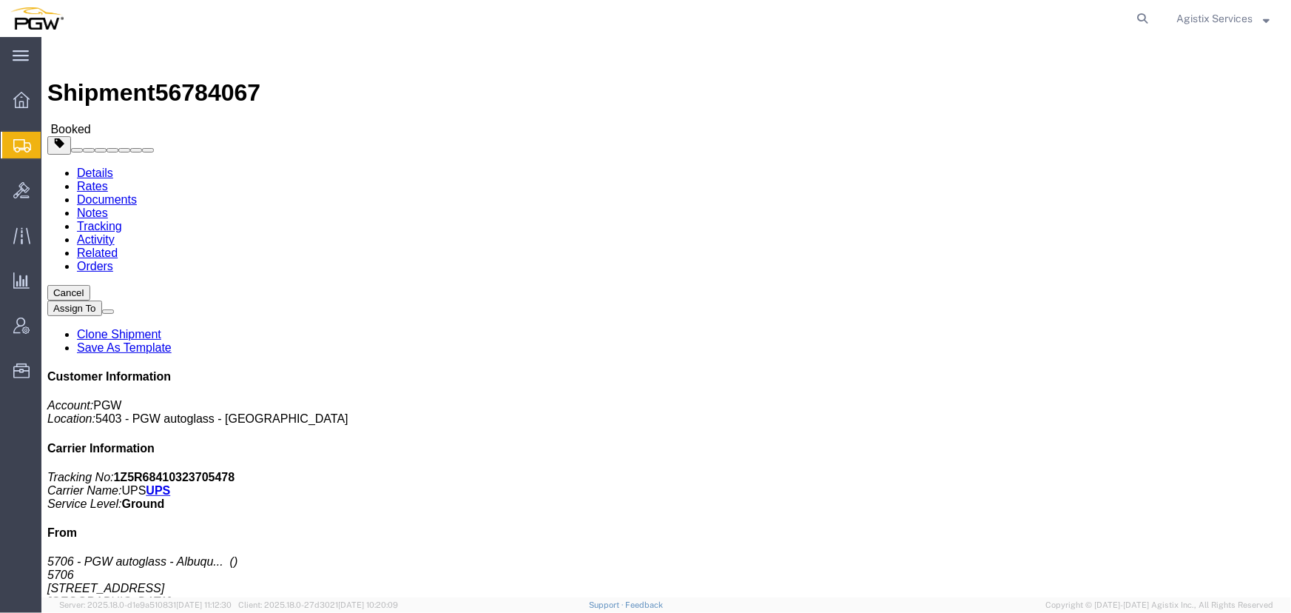
click at [1215, 18] on span "Agistix Services" at bounding box center [1214, 18] width 76 height 16
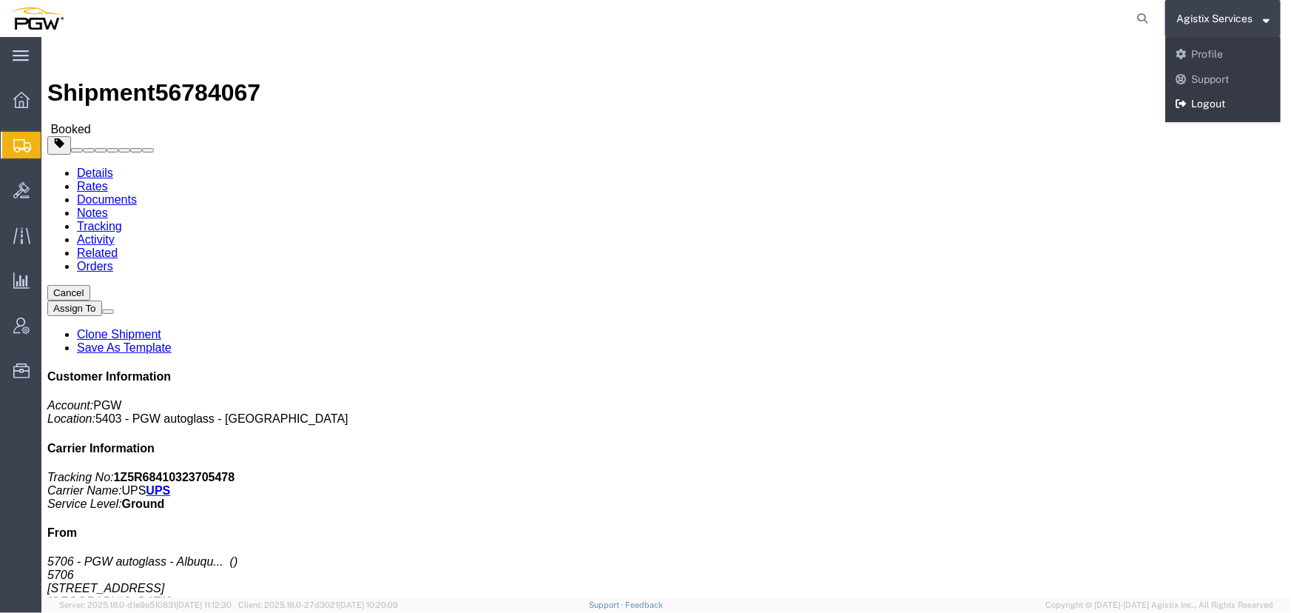
click at [1206, 107] on link "Logout" at bounding box center [1222, 104] width 115 height 25
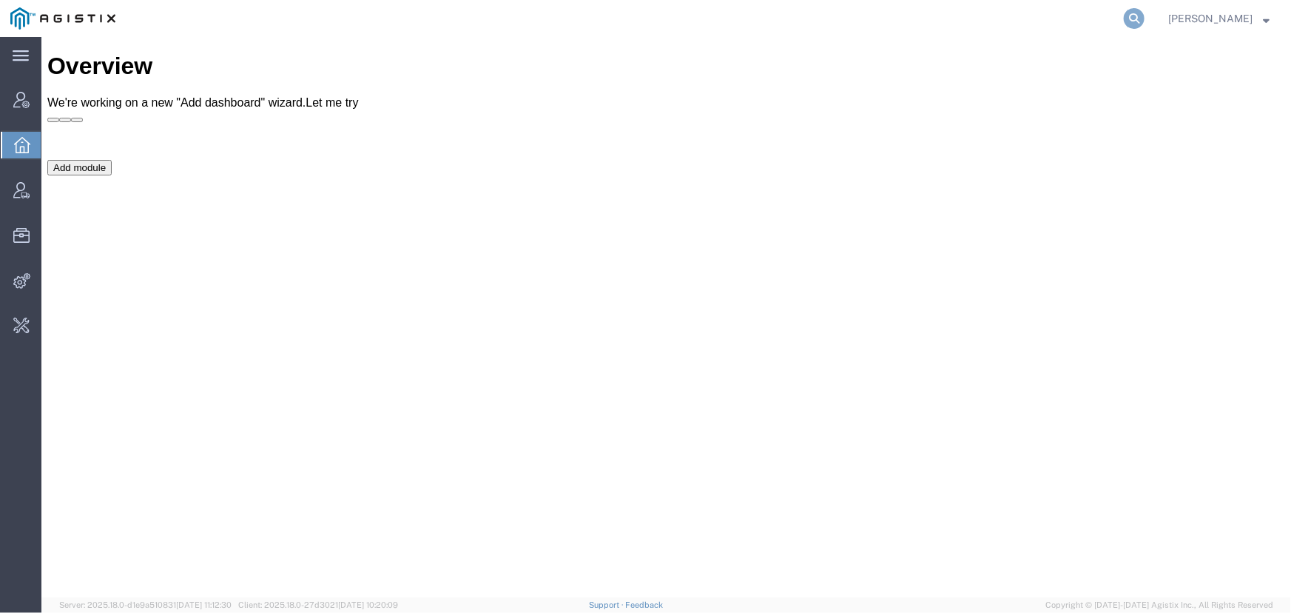
click at [1137, 14] on icon at bounding box center [1134, 18] width 21 height 21
type input "56781307"
